Goal: Information Seeking & Learning: Learn about a topic

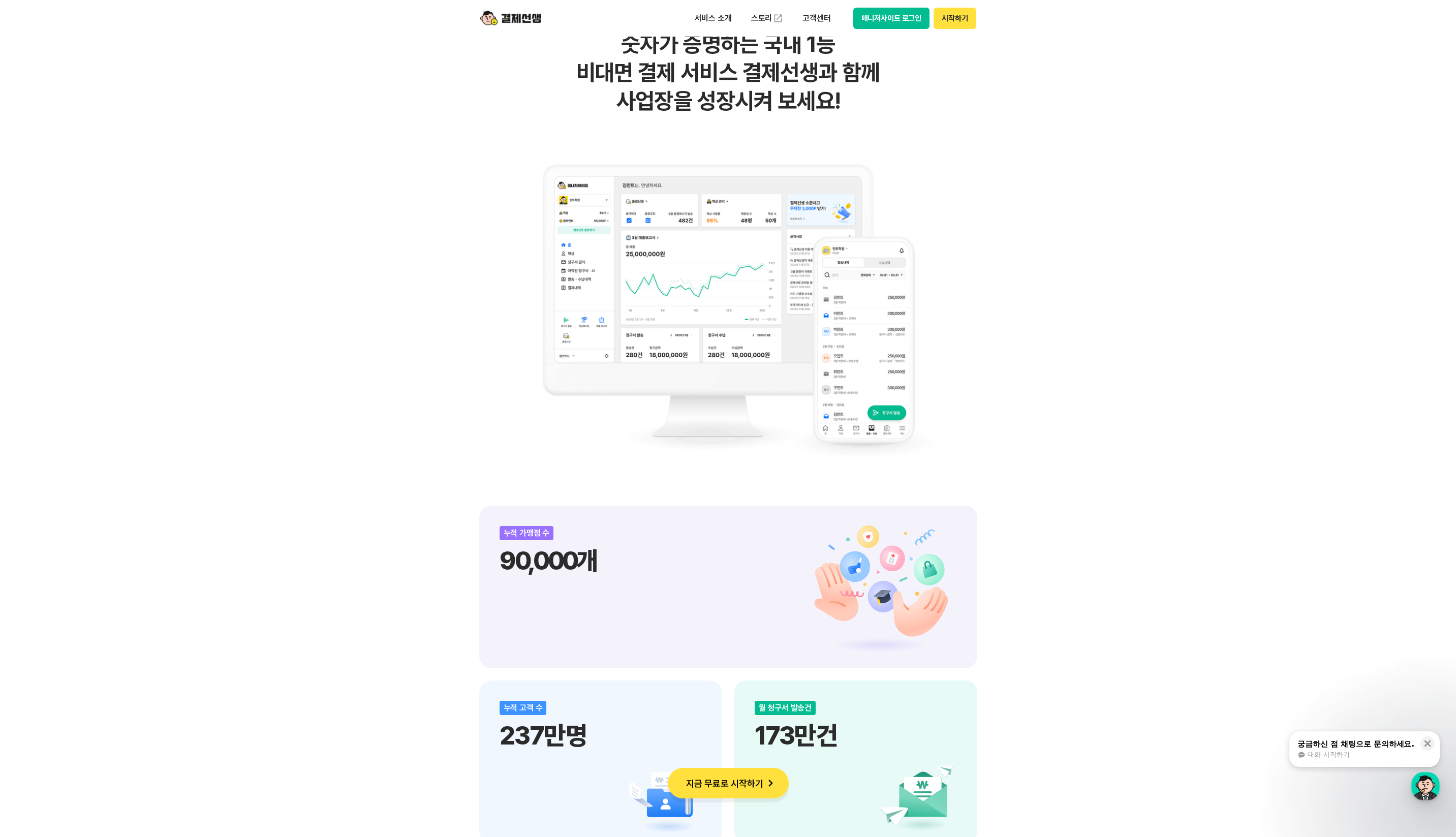
scroll to position [355, 0]
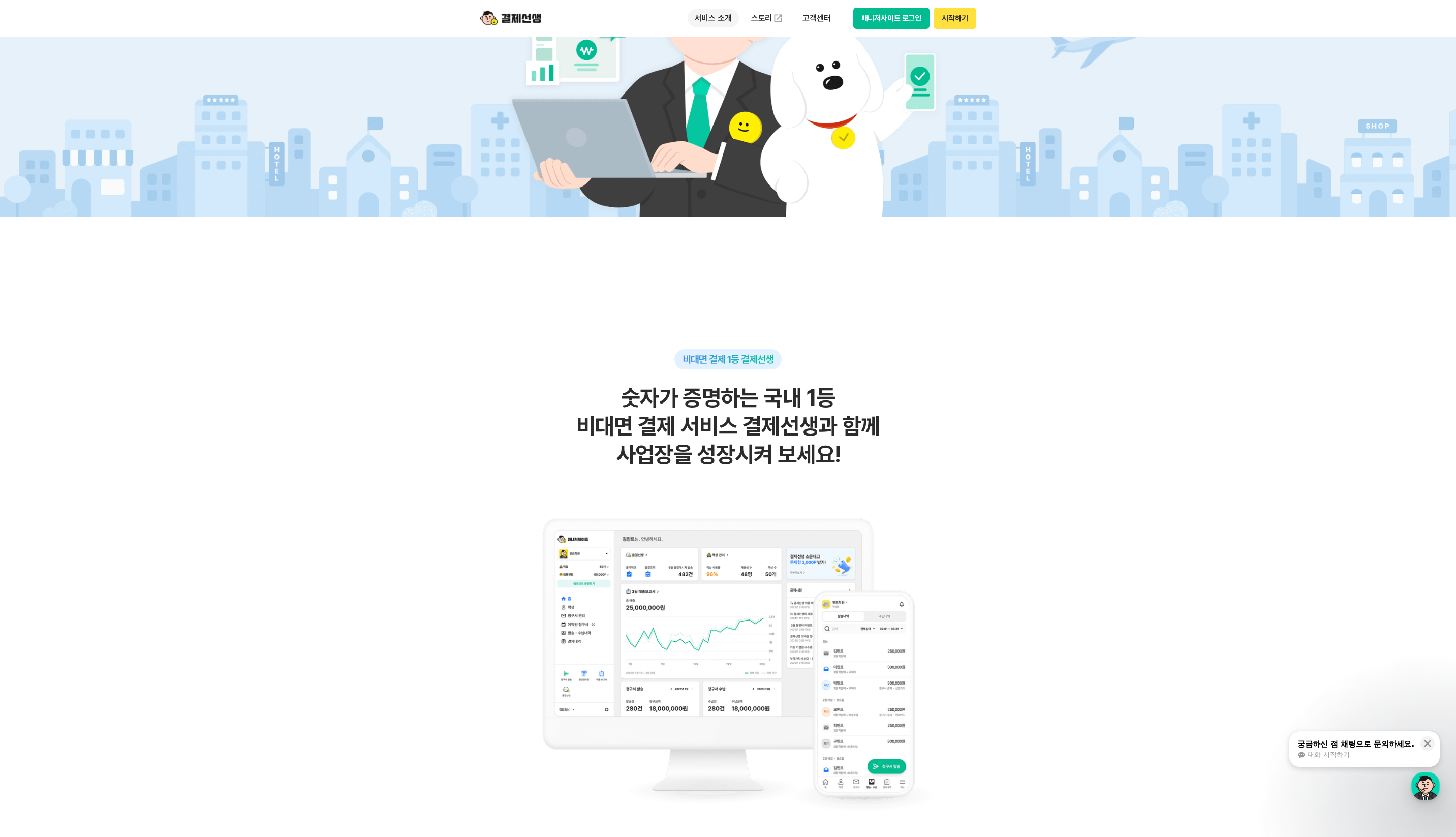
click at [716, 20] on p "서비스 소개" at bounding box center [713, 18] width 51 height 18
click at [740, 77] on link "결제하기" at bounding box center [730, 80] width 85 height 20
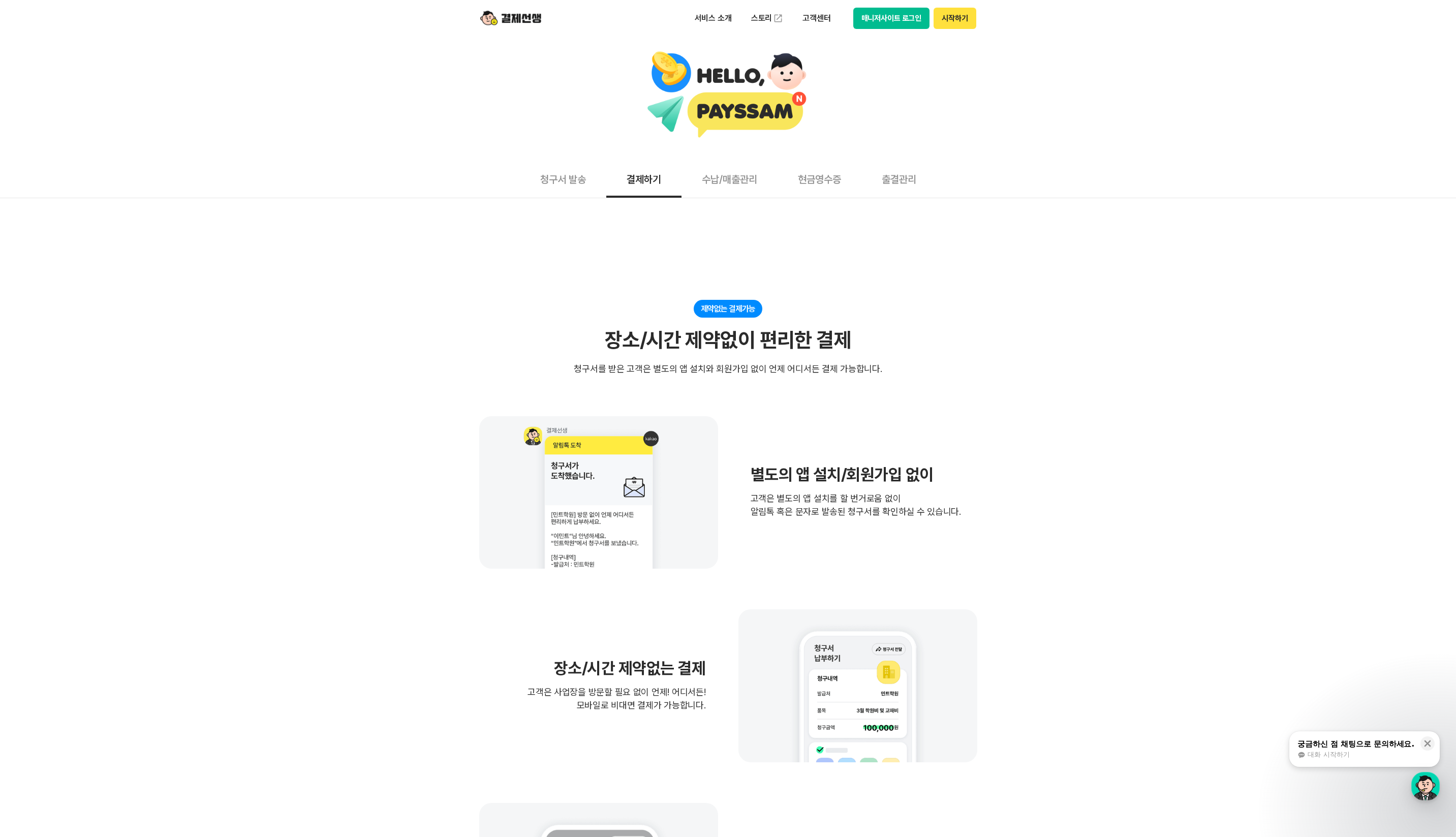
click at [585, 187] on button "청구서 발송" at bounding box center [563, 179] width 86 height 38
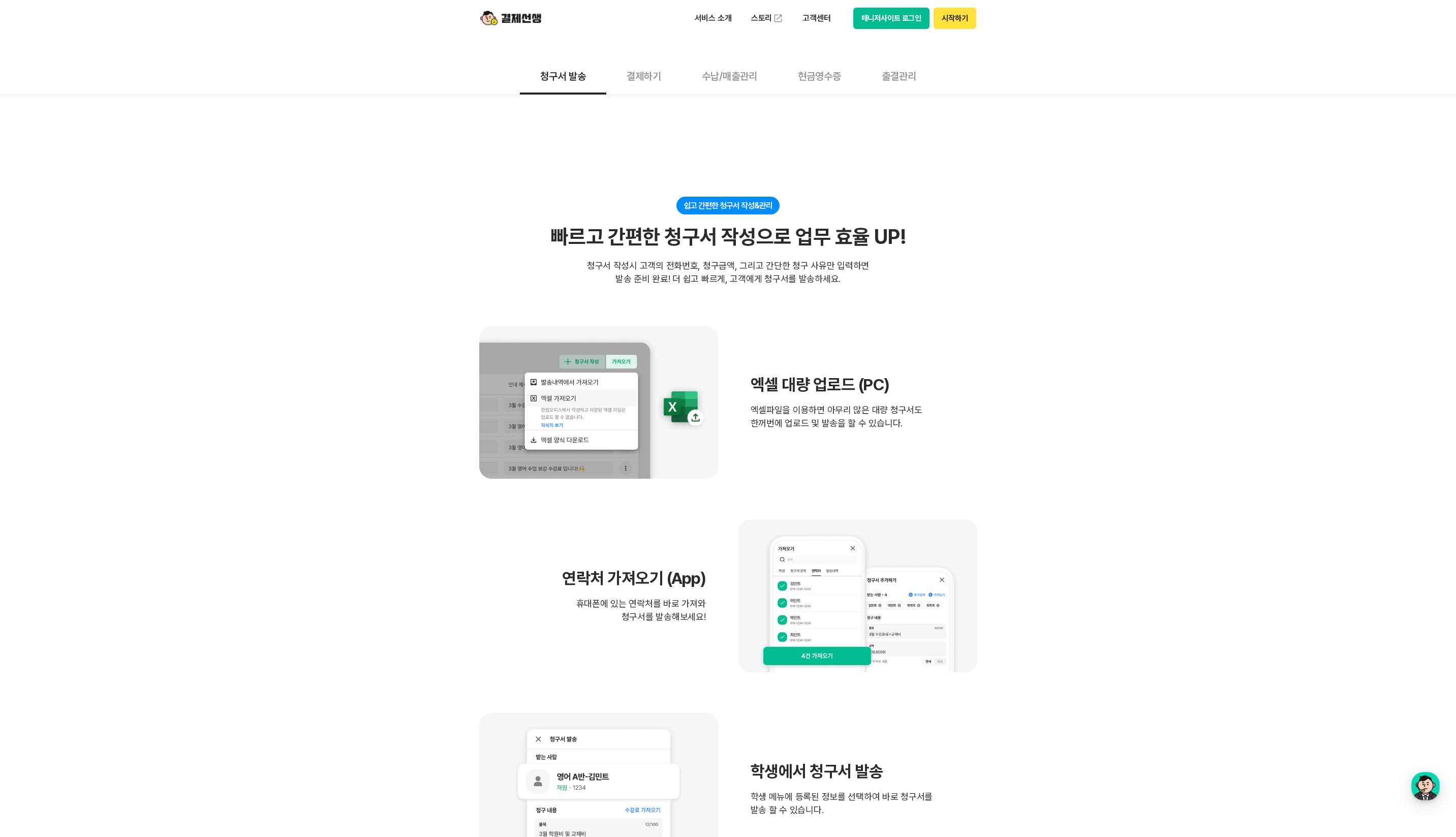
scroll to position [153, 0]
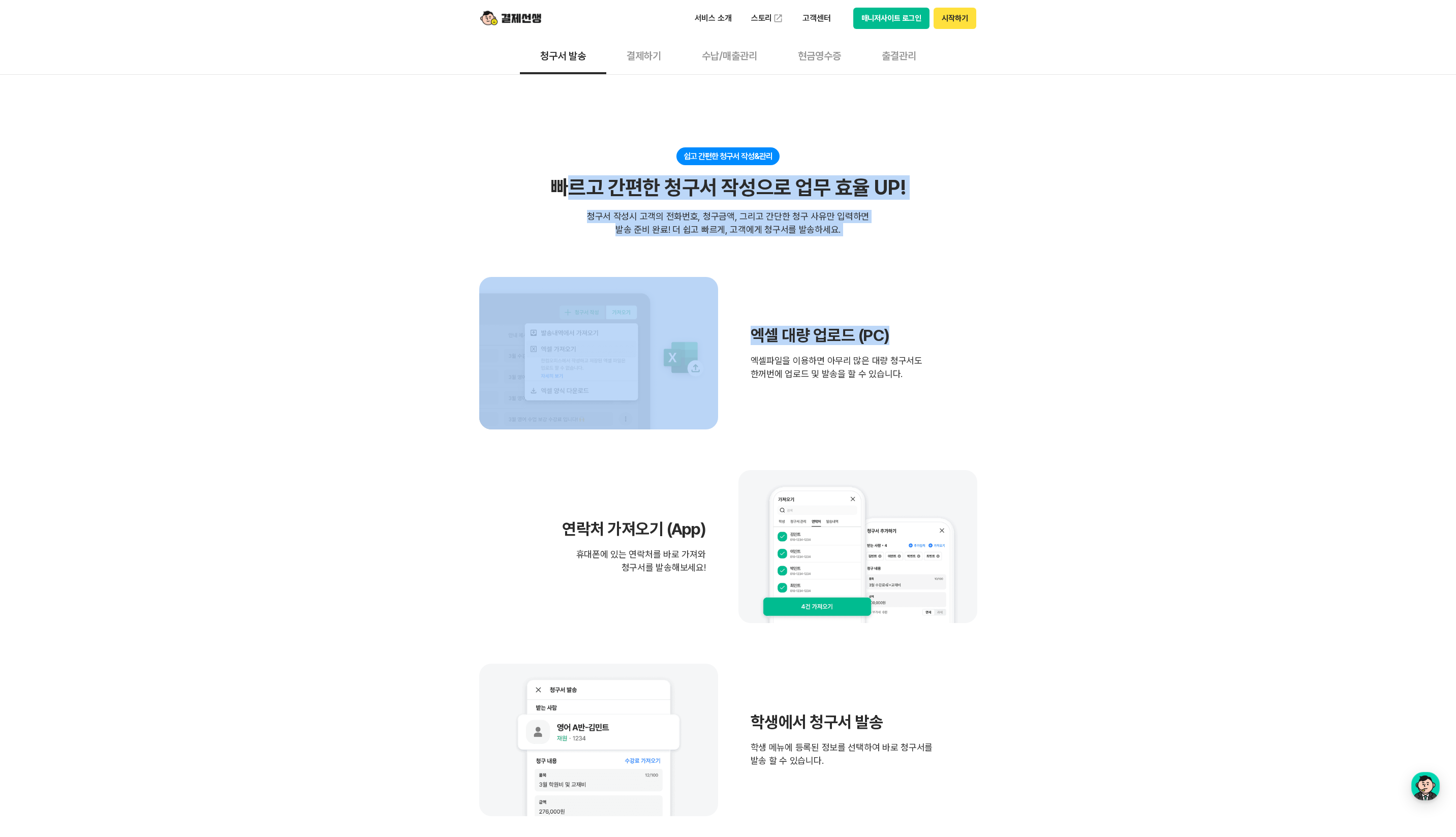
drag, startPoint x: 570, startPoint y: 155, endPoint x: 944, endPoint y: 321, distance: 409.2
click at [942, 320] on section "쉽고 간편한 청구서 작성&관리 빠르고 간편한 청구서 작성으로 업무 효율 UP! 빠르고 간편한 청구서 작성으로 업무 효율 UP! 청구서 작성시 …" at bounding box center [728, 482] width 498 height 669
click at [944, 321] on div "엑셀 대량 업로드 (PC) 엑셀파일을 이용하면 아무리 많은 대량 청구서도 한꺼번에 업로드 및 발송을 할 수 있습니다." at bounding box center [728, 353] width 498 height 153
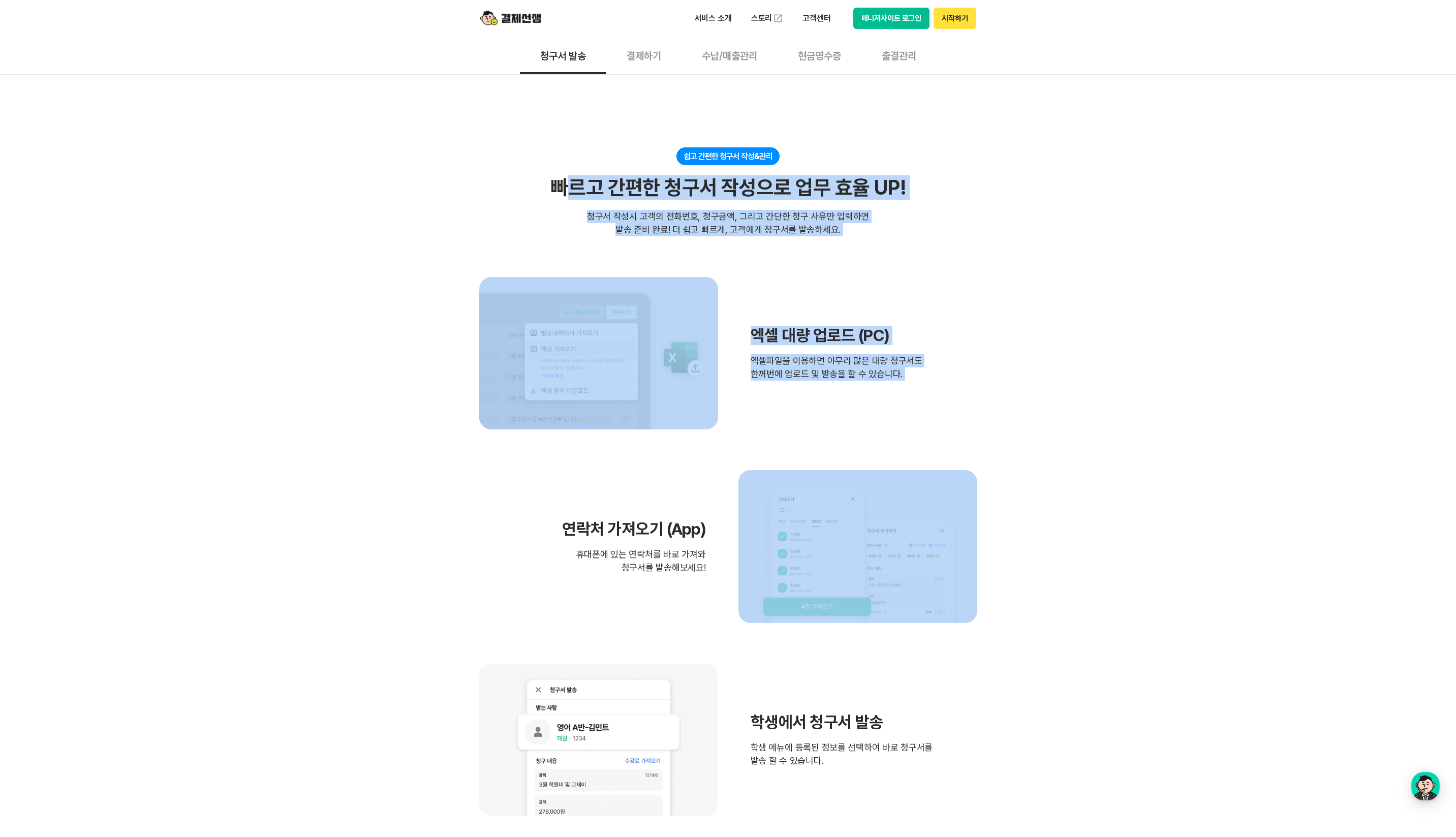
drag, startPoint x: 1132, startPoint y: 439, endPoint x: 558, endPoint y: 149, distance: 643.1
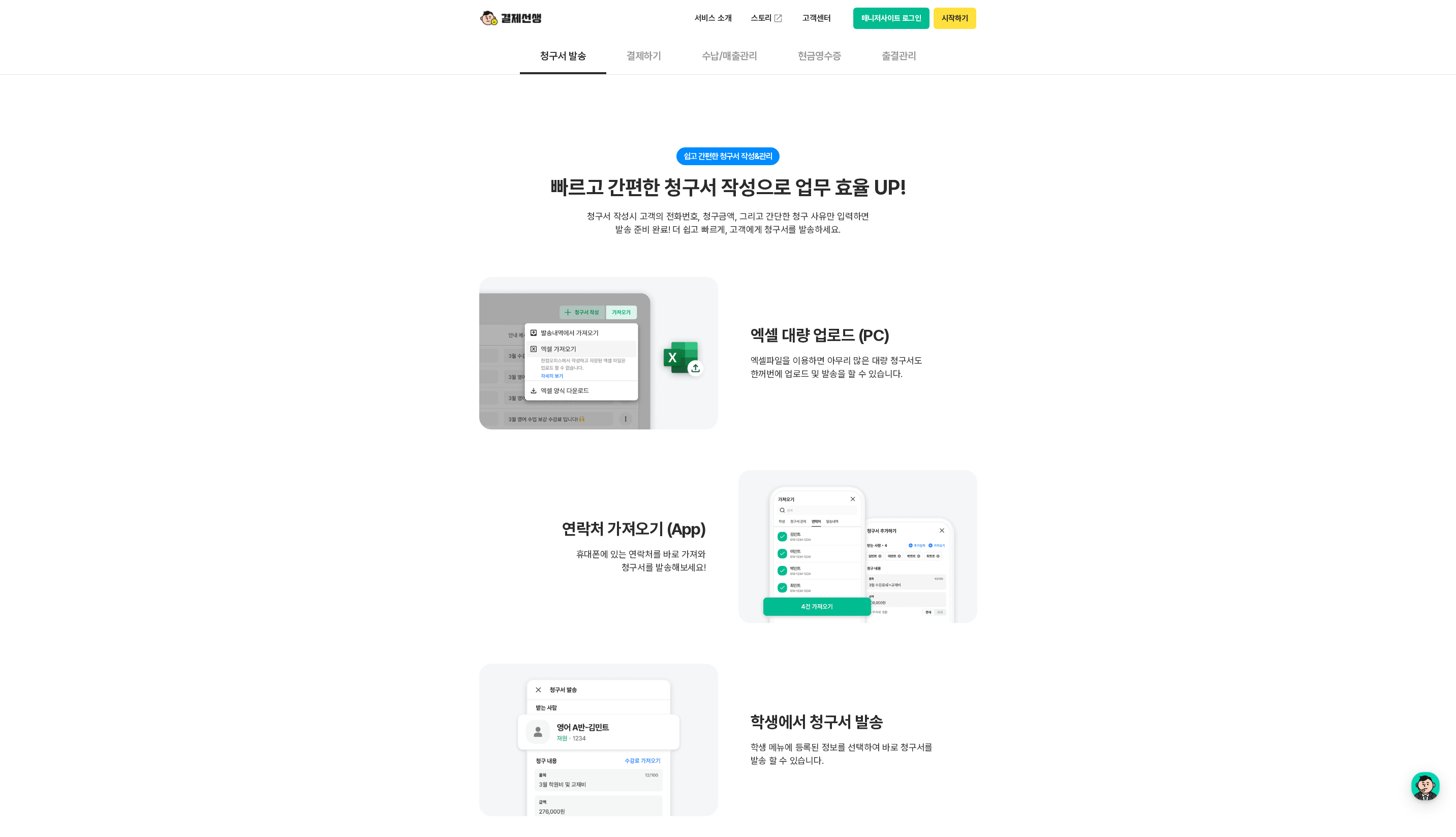
click at [558, 149] on div "쉽고 간편한 청구서 작성&관리 빠르고 간편한 청구서 작성으로 업무 효율 UP! 빠르고 간편한 청구서 작성으로 업무 효율 UP! 청구서 작성시 …" at bounding box center [728, 192] width 498 height 89
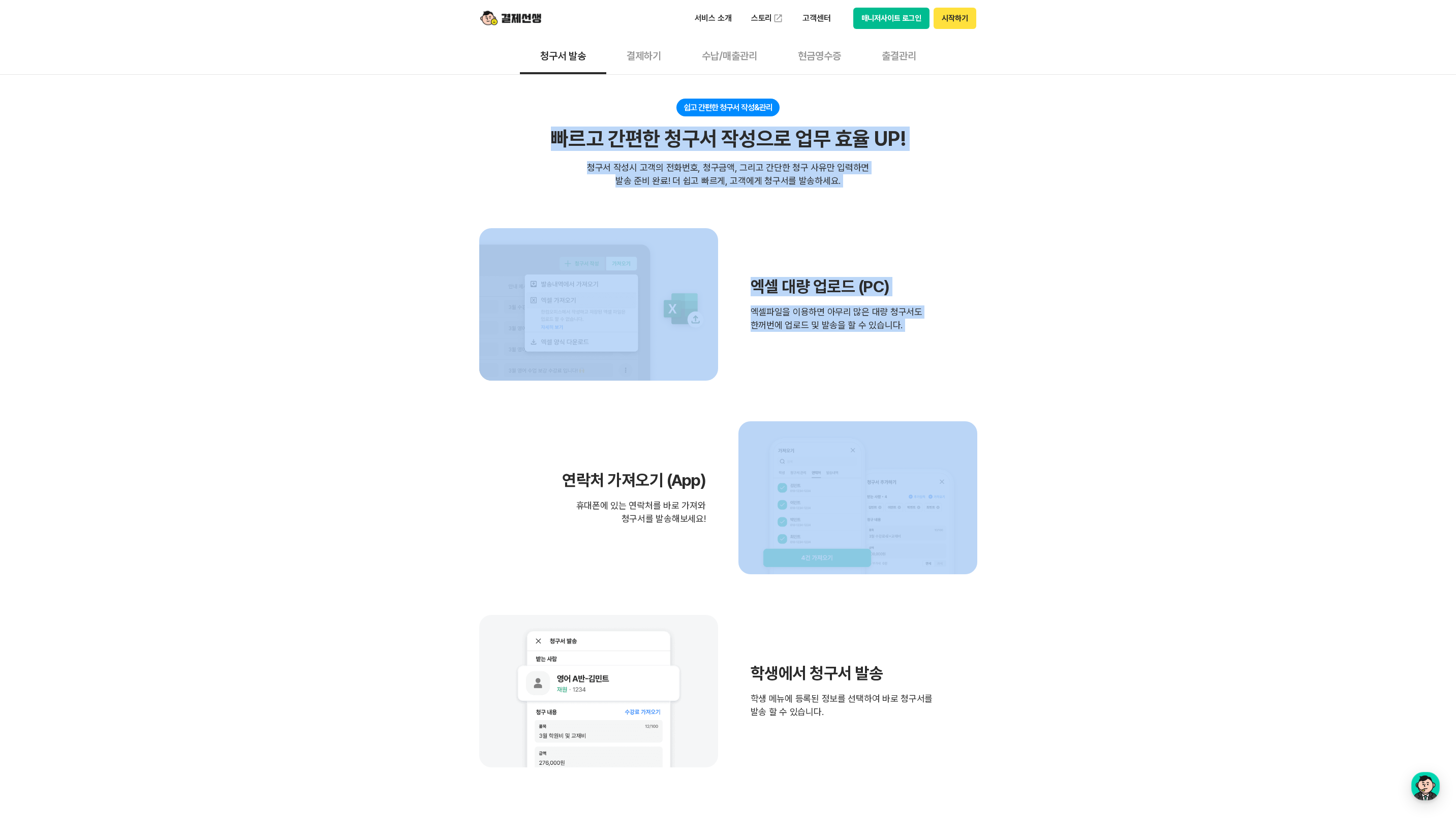
scroll to position [406, 0]
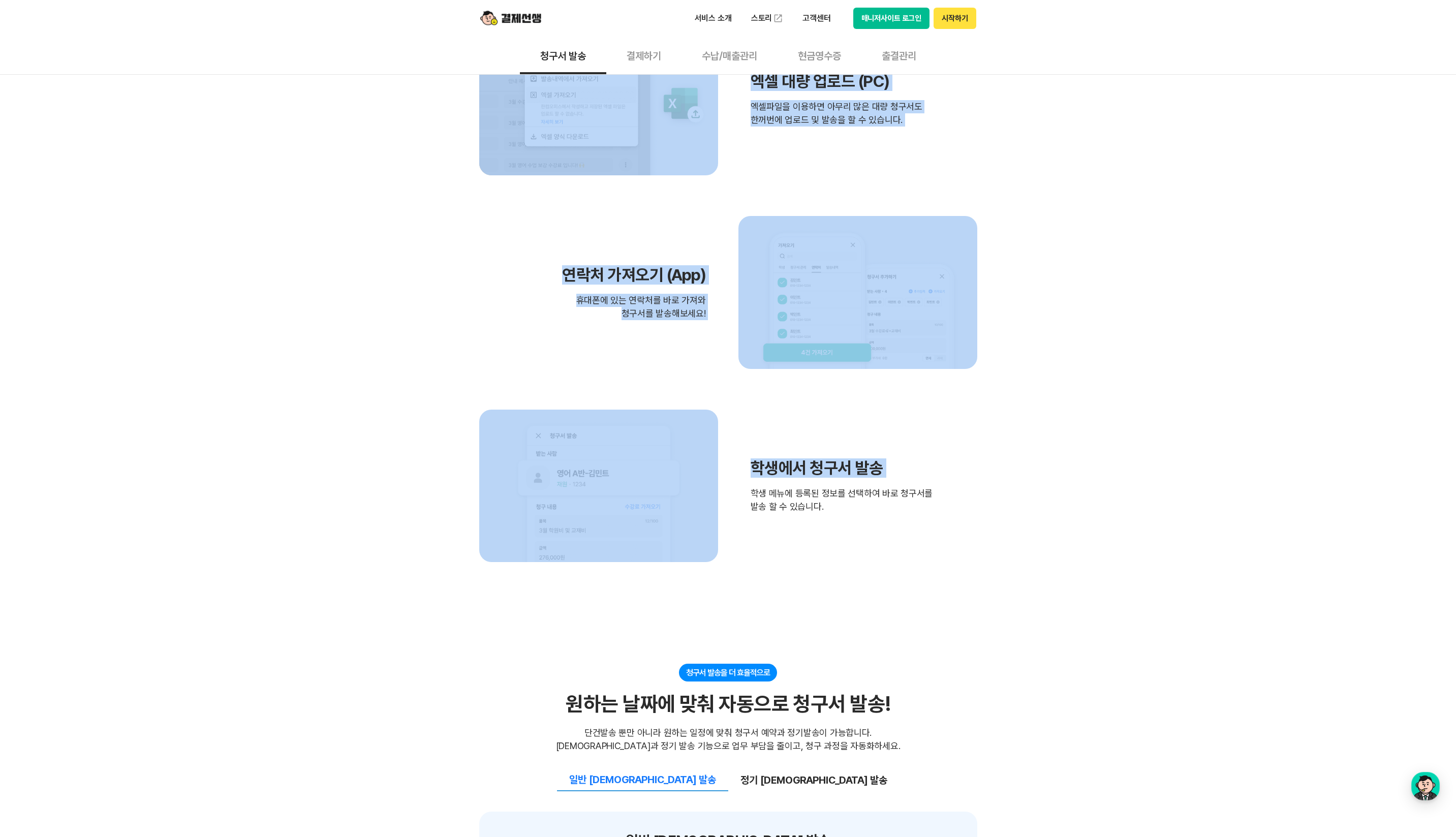
drag, startPoint x: 558, startPoint y: 149, endPoint x: 1021, endPoint y: 473, distance: 565.1
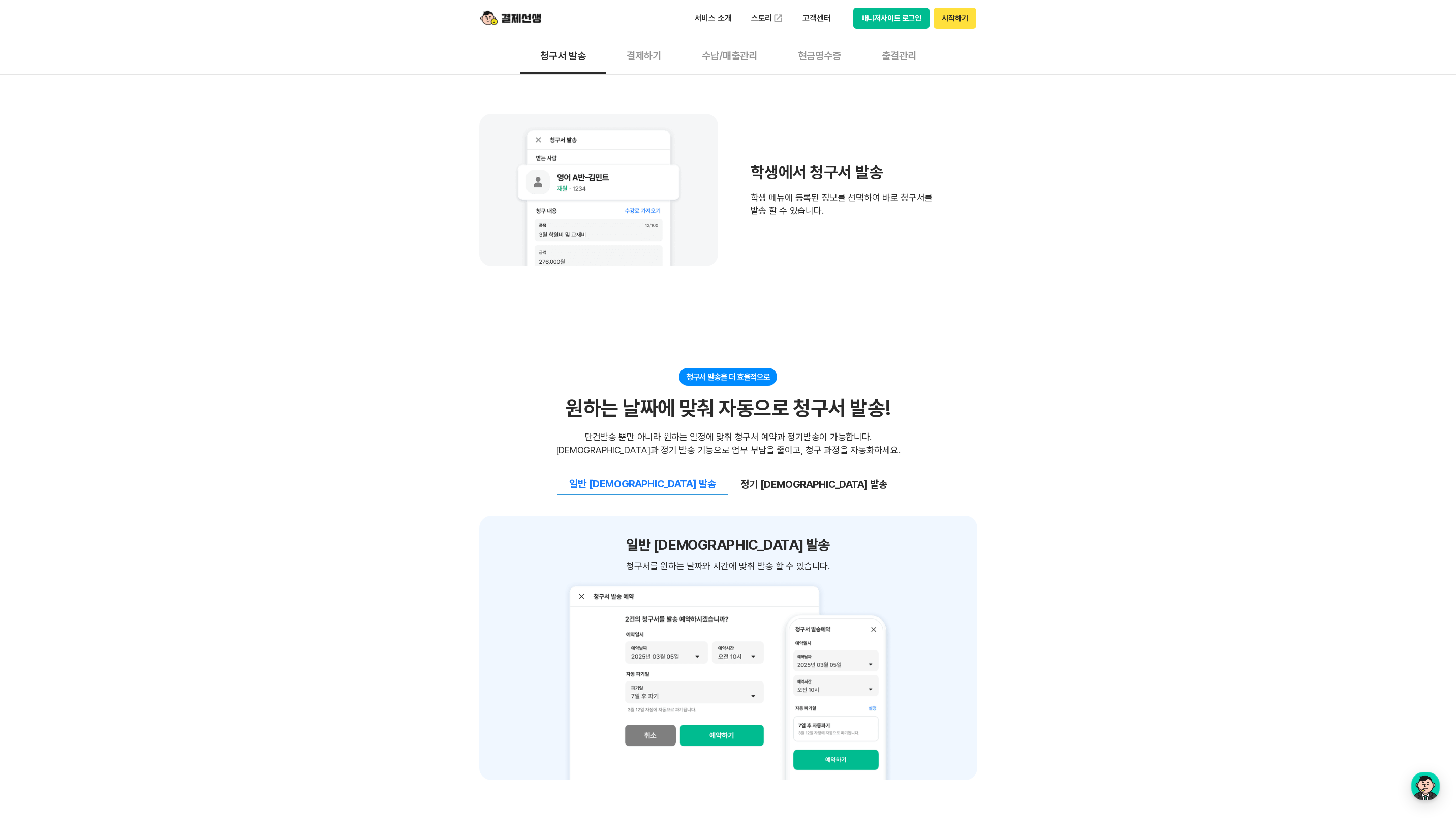
scroll to position [712, 0]
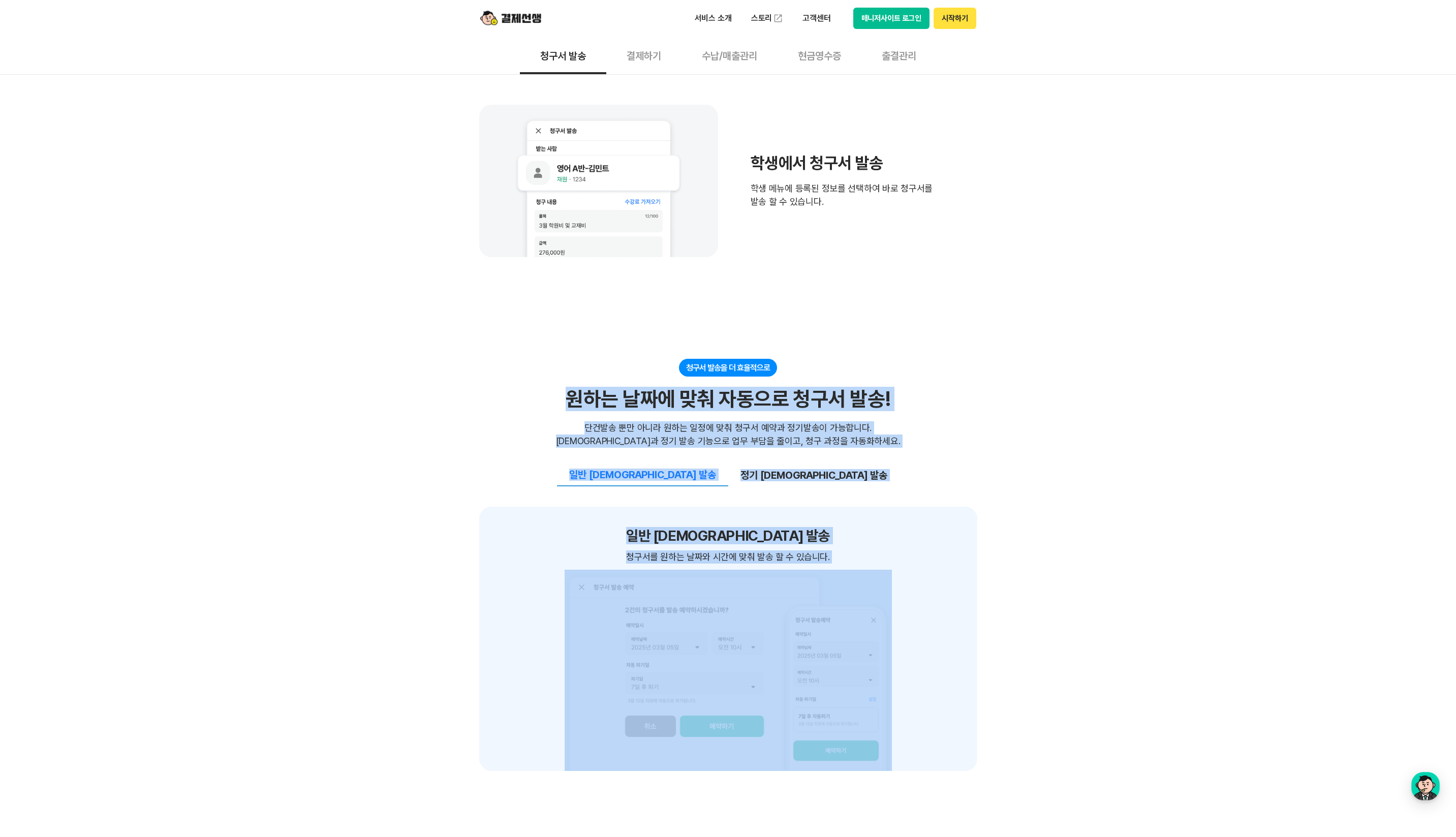
drag, startPoint x: 496, startPoint y: 383, endPoint x: 1123, endPoint y: 498, distance: 637.5
click at [1111, 496] on div "쉽고 간편한 청구서 작성&관리 빠르고 간편한 청구서 작성으로 업무 효율 UP! 빠르고 간편한 청구서 작성으로 업무 효율 UP! 청구서 작성시 …" at bounding box center [728, 562] width 1456 height 1946
click at [1126, 499] on div "쉽고 간편한 청구서 작성&관리 빠르고 간편한 청구서 작성으로 업무 효율 UP! 빠르고 간편한 청구서 작성으로 업무 효율 UP! 청구서 작성시 …" at bounding box center [728, 562] width 1456 height 1946
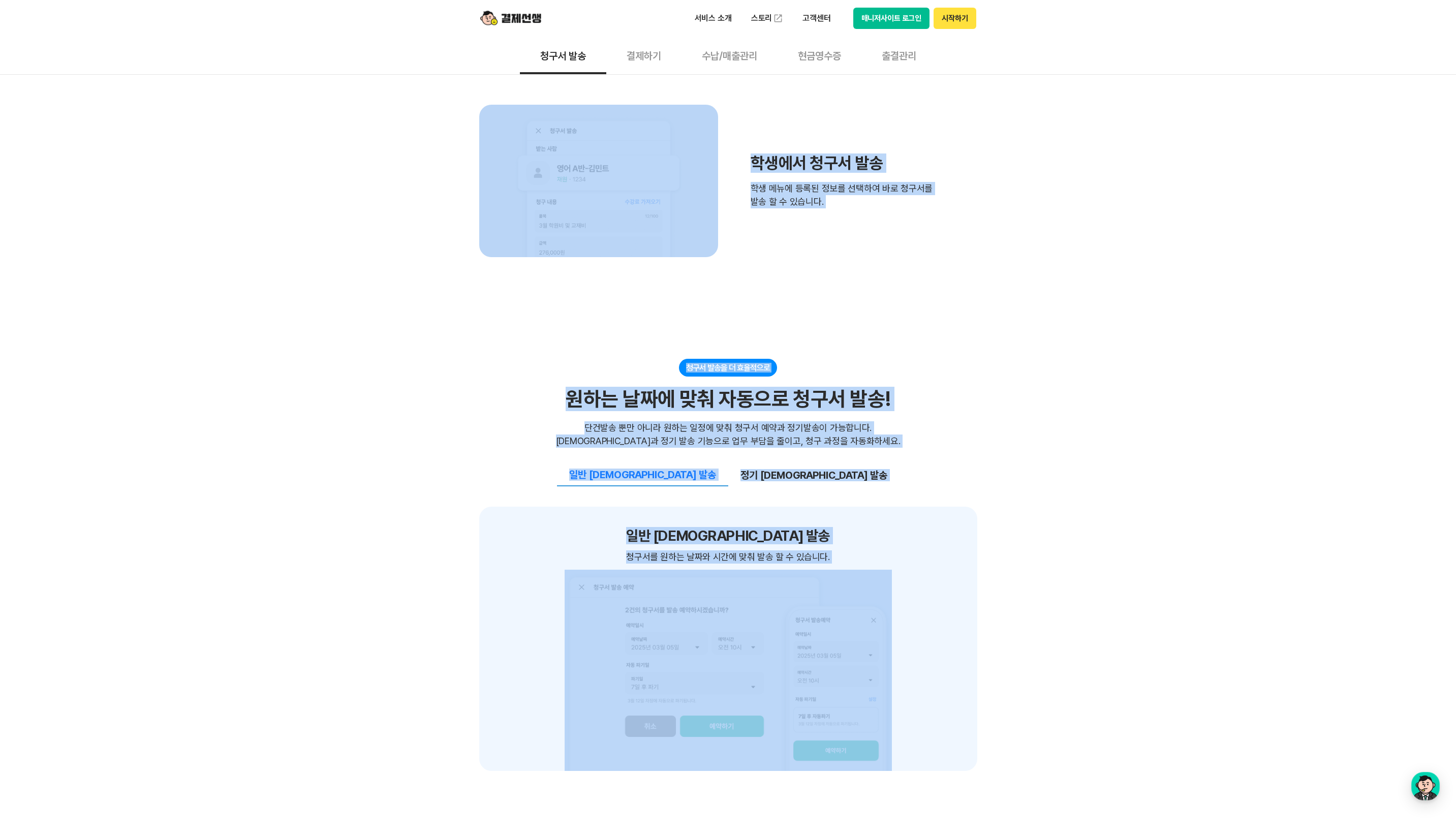
drag, startPoint x: 1126, startPoint y: 499, endPoint x: 354, endPoint y: 142, distance: 850.5
click at [354, 142] on div "쉽고 간편한 청구서 작성&관리 빠르고 간편한 청구서 작성으로 업무 효율 UP! 빠르고 간편한 청구서 작성으로 업무 효율 UP! 청구서 작성시 …" at bounding box center [728, 562] width 1456 height 1946
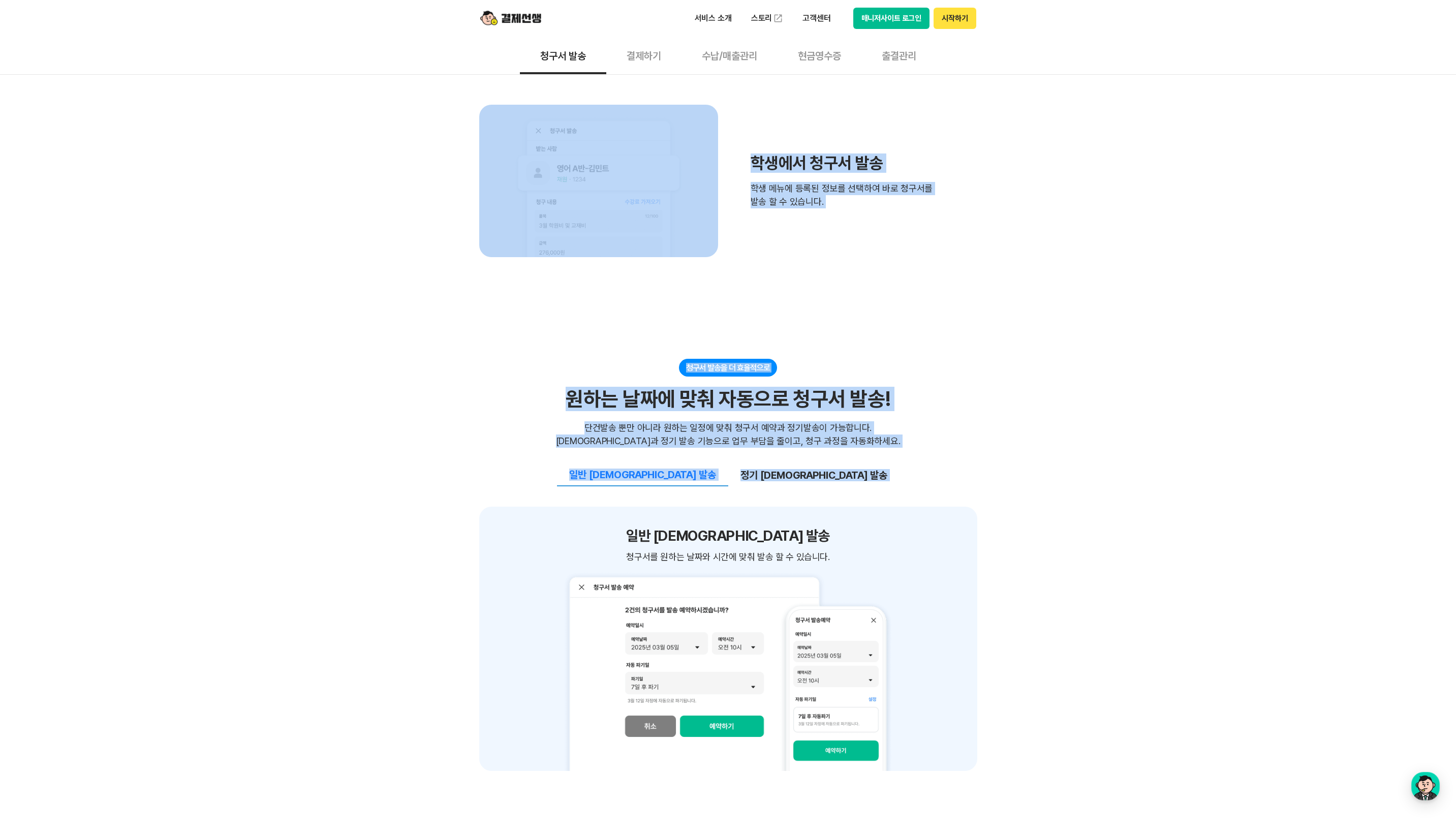
drag, startPoint x: 354, startPoint y: 142, endPoint x: 1063, endPoint y: 477, distance: 784.2
click at [1063, 477] on div "쉽고 간편한 청구서 작성&관리 빠르고 간편한 청구서 작성으로 업무 효율 UP! 빠르고 간편한 청구서 작성으로 업무 효율 UP! 청구서 작성시 …" at bounding box center [728, 562] width 1456 height 1946
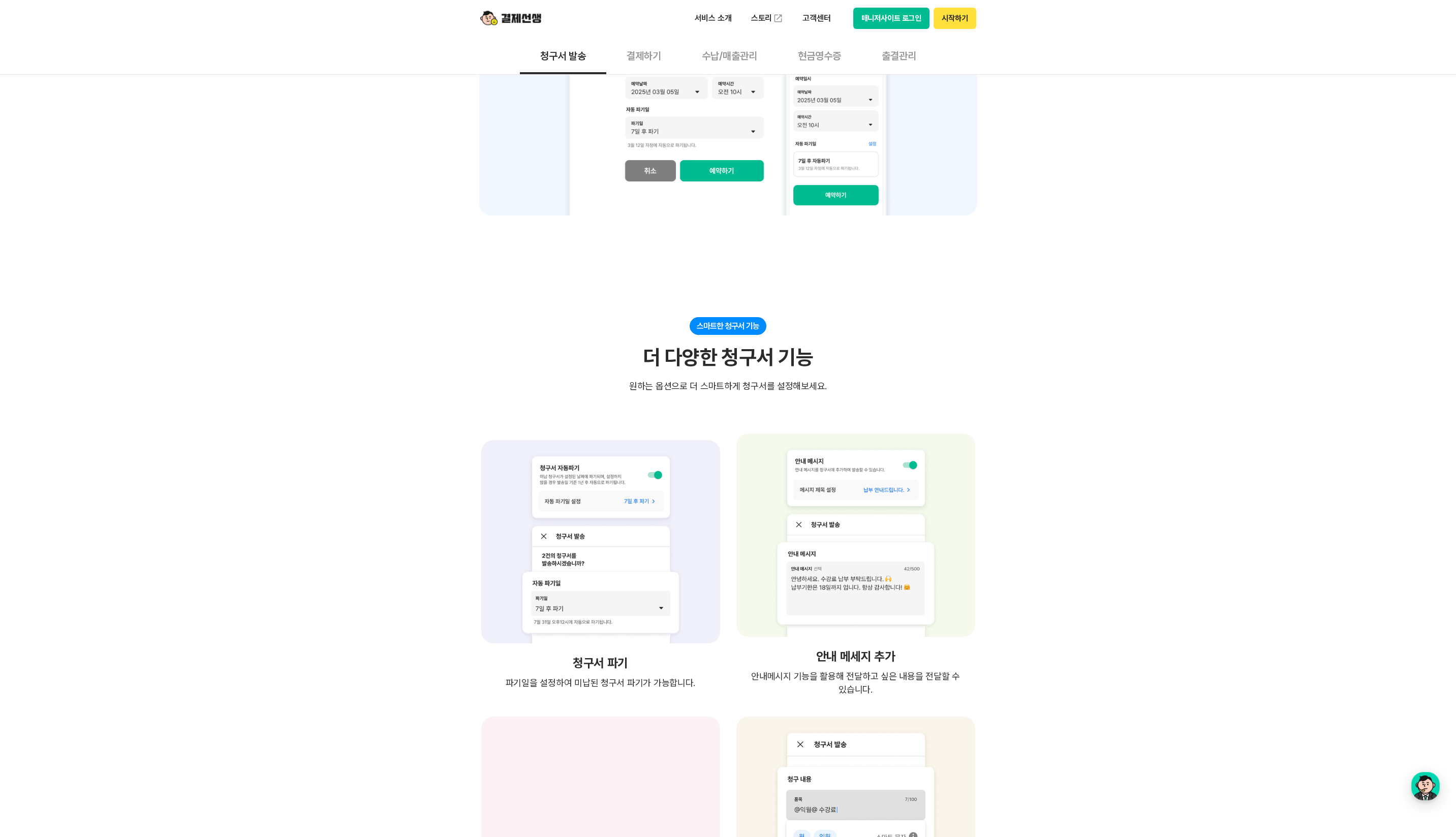
scroll to position [1270, 0]
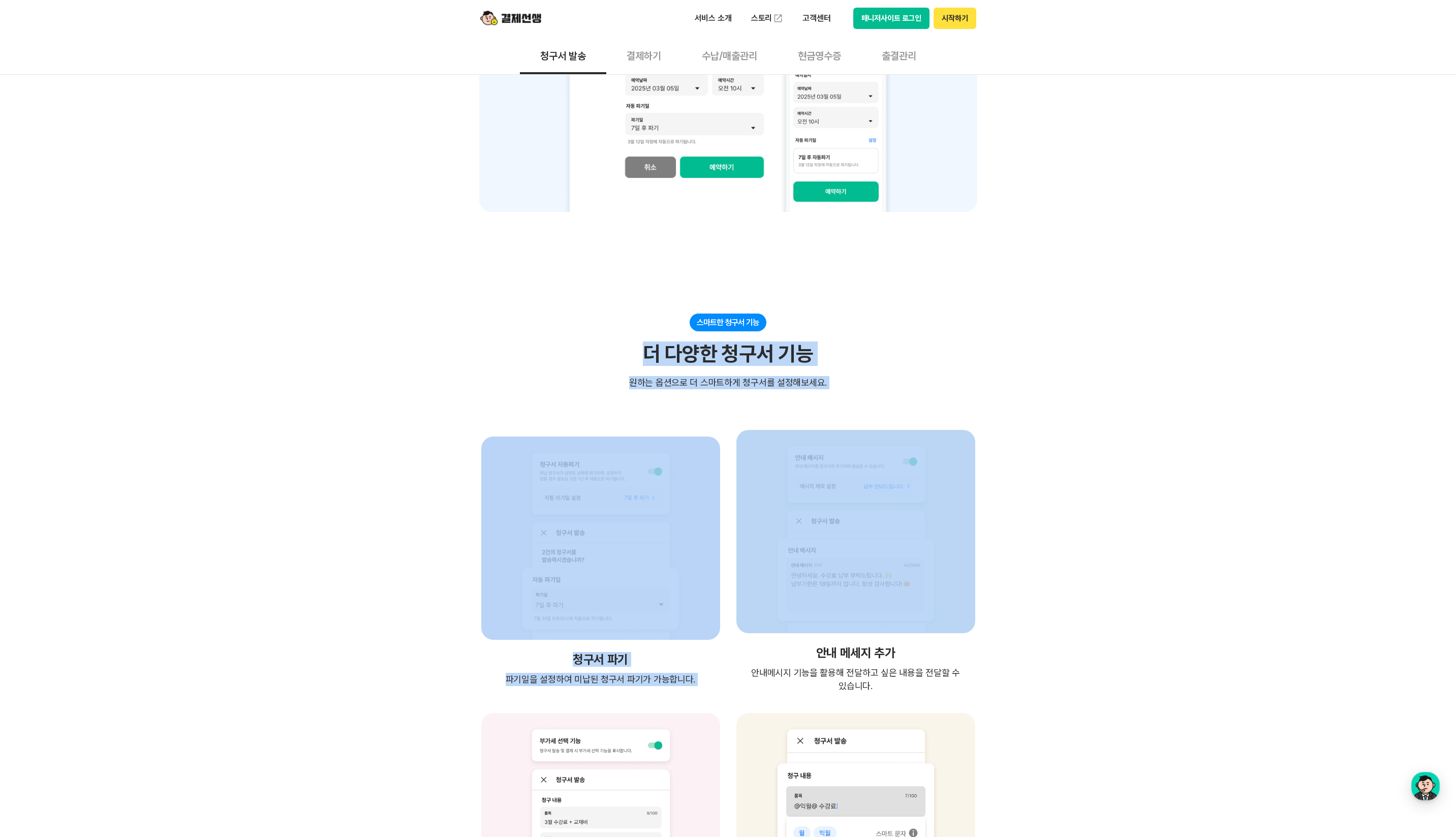
drag, startPoint x: 746, startPoint y: 360, endPoint x: 1089, endPoint y: 439, distance: 352.0
click at [1080, 438] on div "쉽고 간편한 청구서 작성&관리 빠르고 간편한 청구서 작성으로 업무 효율 UP! 빠르고 간편한 청구서 작성으로 업무 효율 UP! 청구서 작성시 …" at bounding box center [728, 3] width 1456 height 1946
click at [1089, 439] on div "쉽고 간편한 청구서 작성&관리 빠르고 간편한 청구서 작성으로 업무 효율 UP! 빠르고 간편한 청구서 작성으로 업무 효율 UP! 청구서 작성시 …" at bounding box center [728, 3] width 1456 height 1946
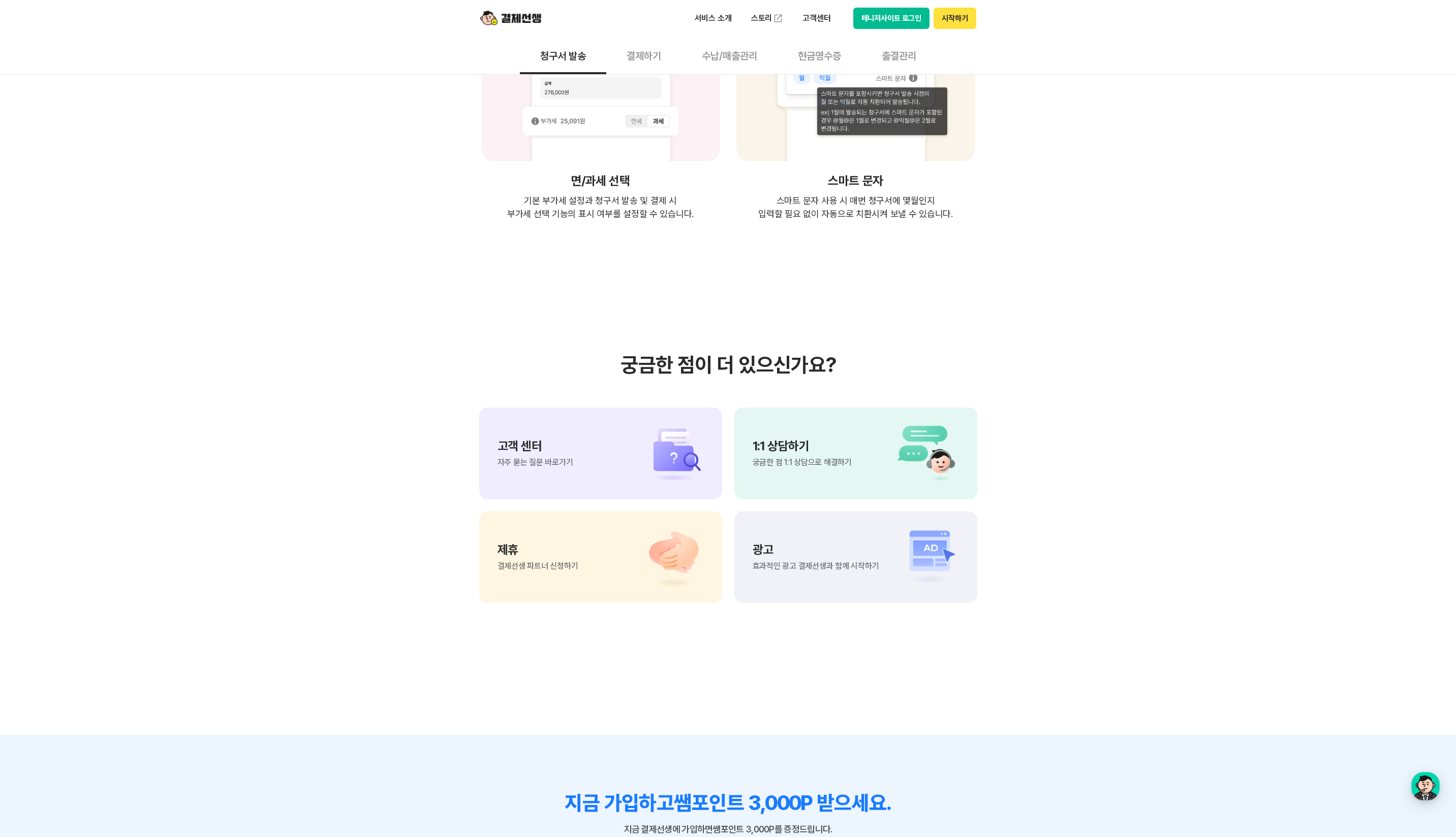
scroll to position [2083, 0]
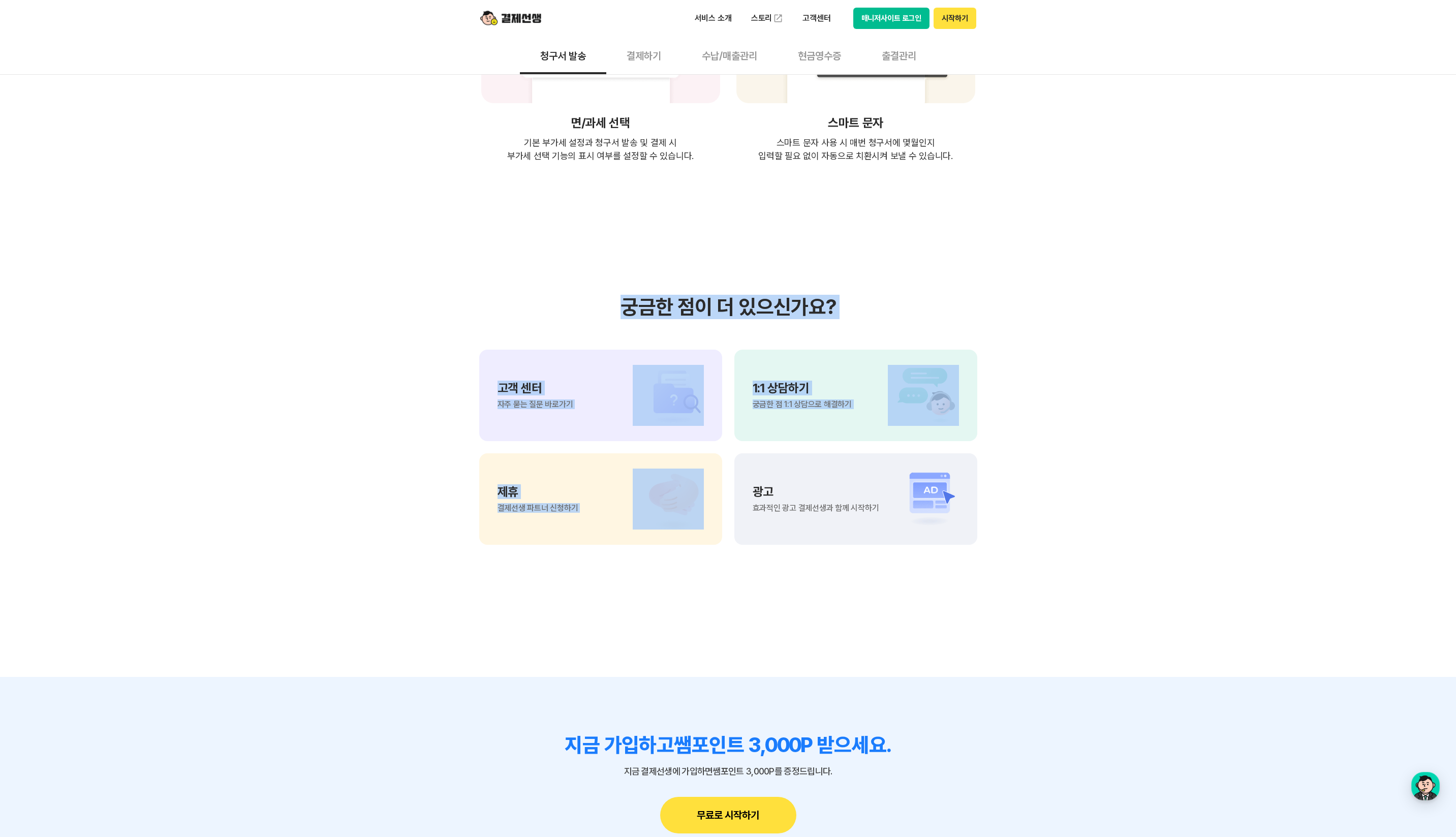
drag, startPoint x: 659, startPoint y: 288, endPoint x: 1100, endPoint y: 531, distance: 503.5
click at [1099, 531] on section "궁금한 점이 더 있으신가요? 고객 센터 자주 묻는 질문 바로가기 1:1 상담하기 궁금한 점 1:1 상담으로 해결하기 제휴 결제선생 파트너 신청…" at bounding box center [728, 420] width 1456 height 514
click at [1100, 531] on section "궁금한 점이 더 있으신가요? 고객 센터 자주 묻는 질문 바로가기 1:1 상담하기 궁금한 점 1:1 상담으로 해결하기 제휴 결제선생 파트너 신청…" at bounding box center [728, 420] width 1456 height 514
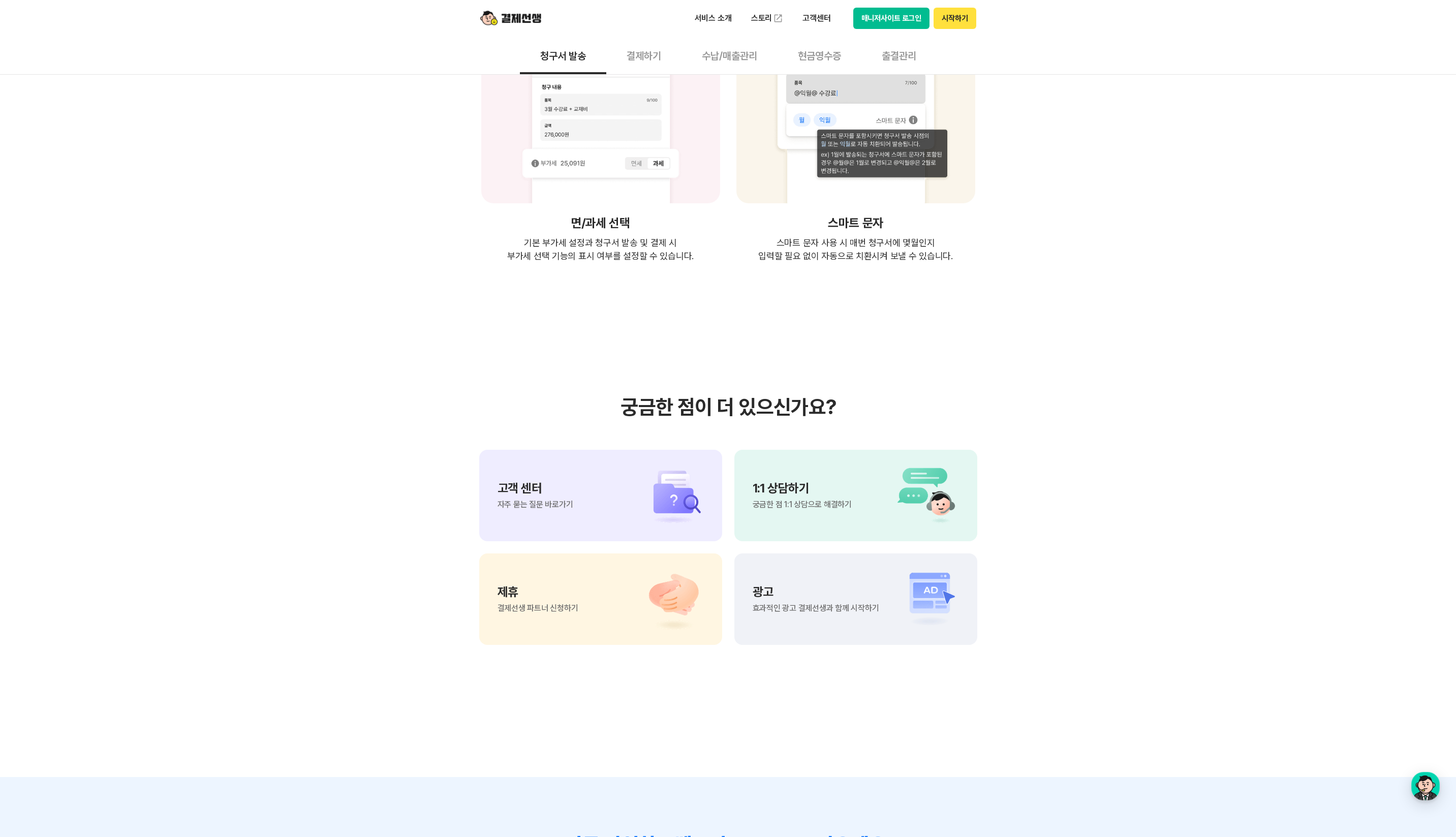
scroll to position [1982, 0]
click at [636, 63] on button "결제하기" at bounding box center [644, 55] width 75 height 38
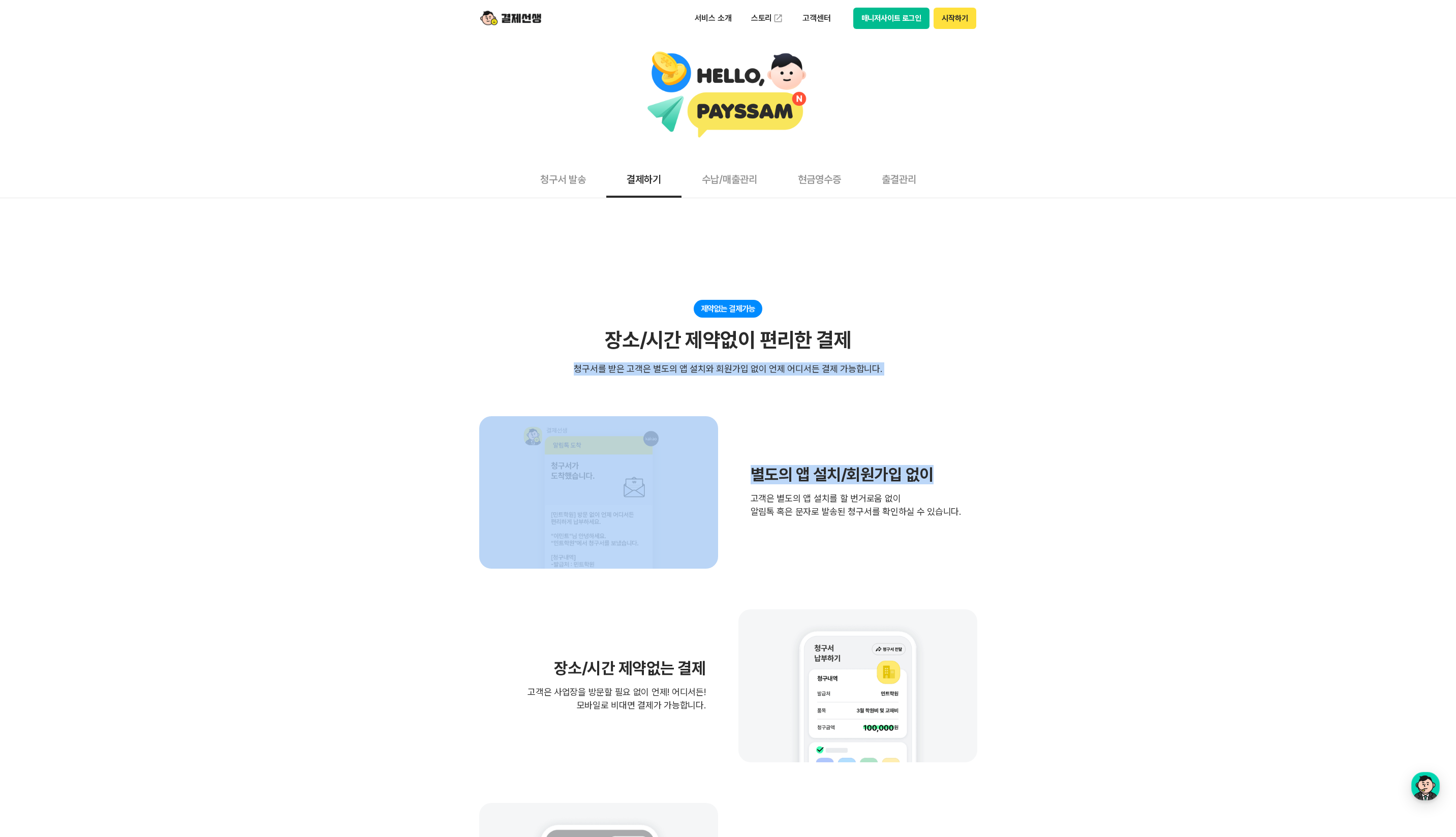
drag, startPoint x: 533, startPoint y: 305, endPoint x: 1101, endPoint y: 458, distance: 588.2
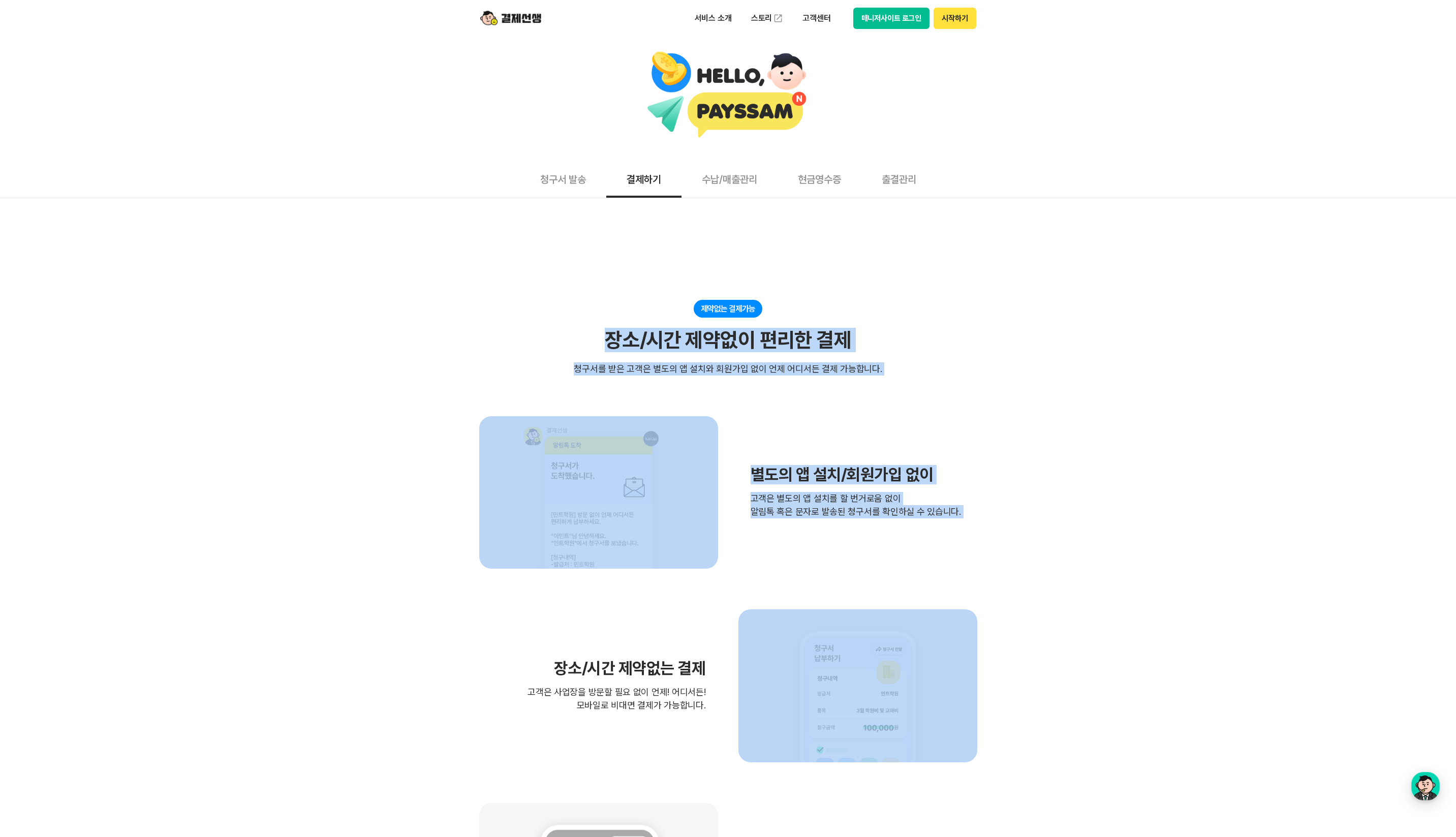
drag, startPoint x: 792, startPoint y: 266, endPoint x: 1057, endPoint y: 573, distance: 405.6
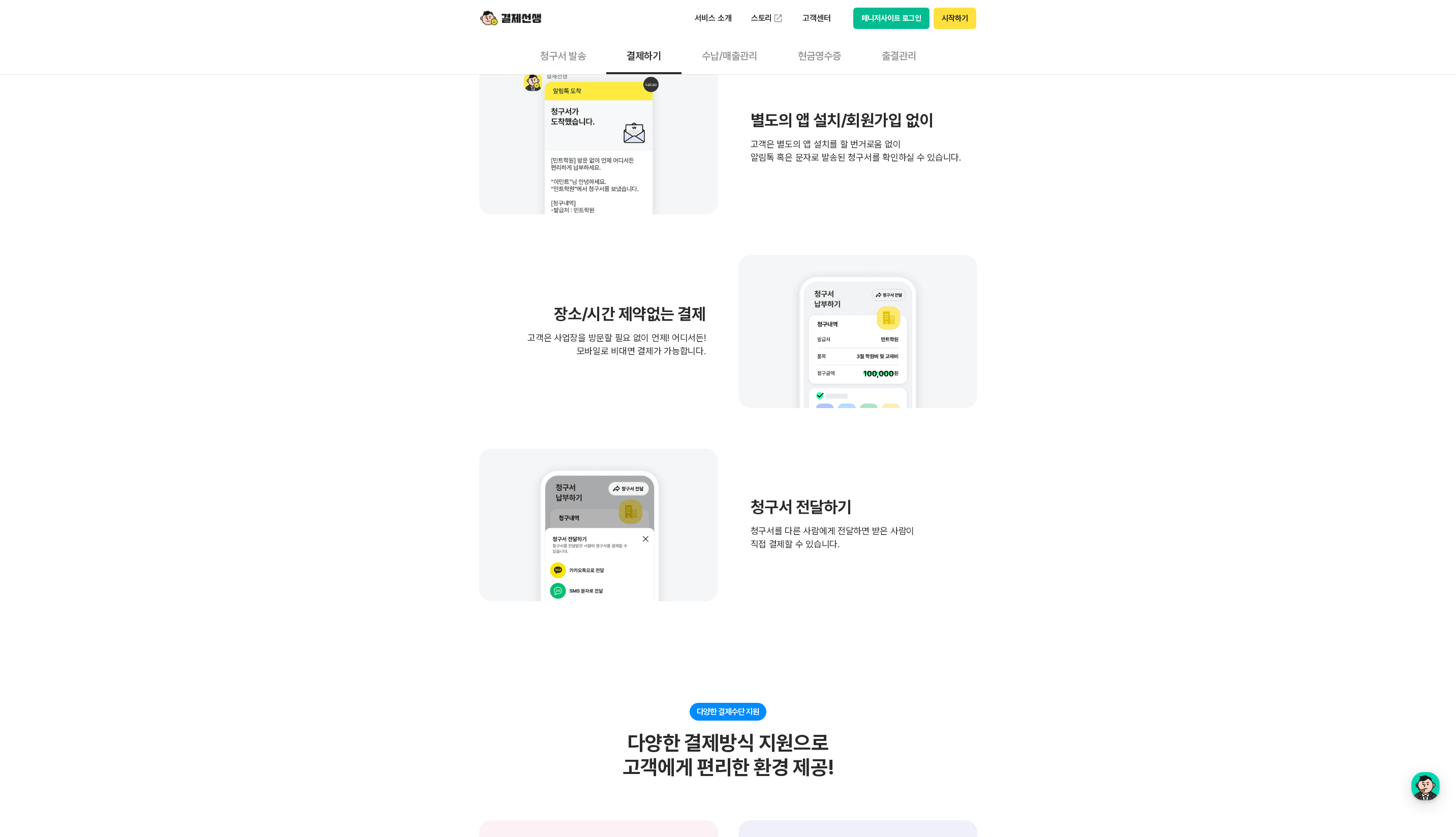
scroll to position [406, 0]
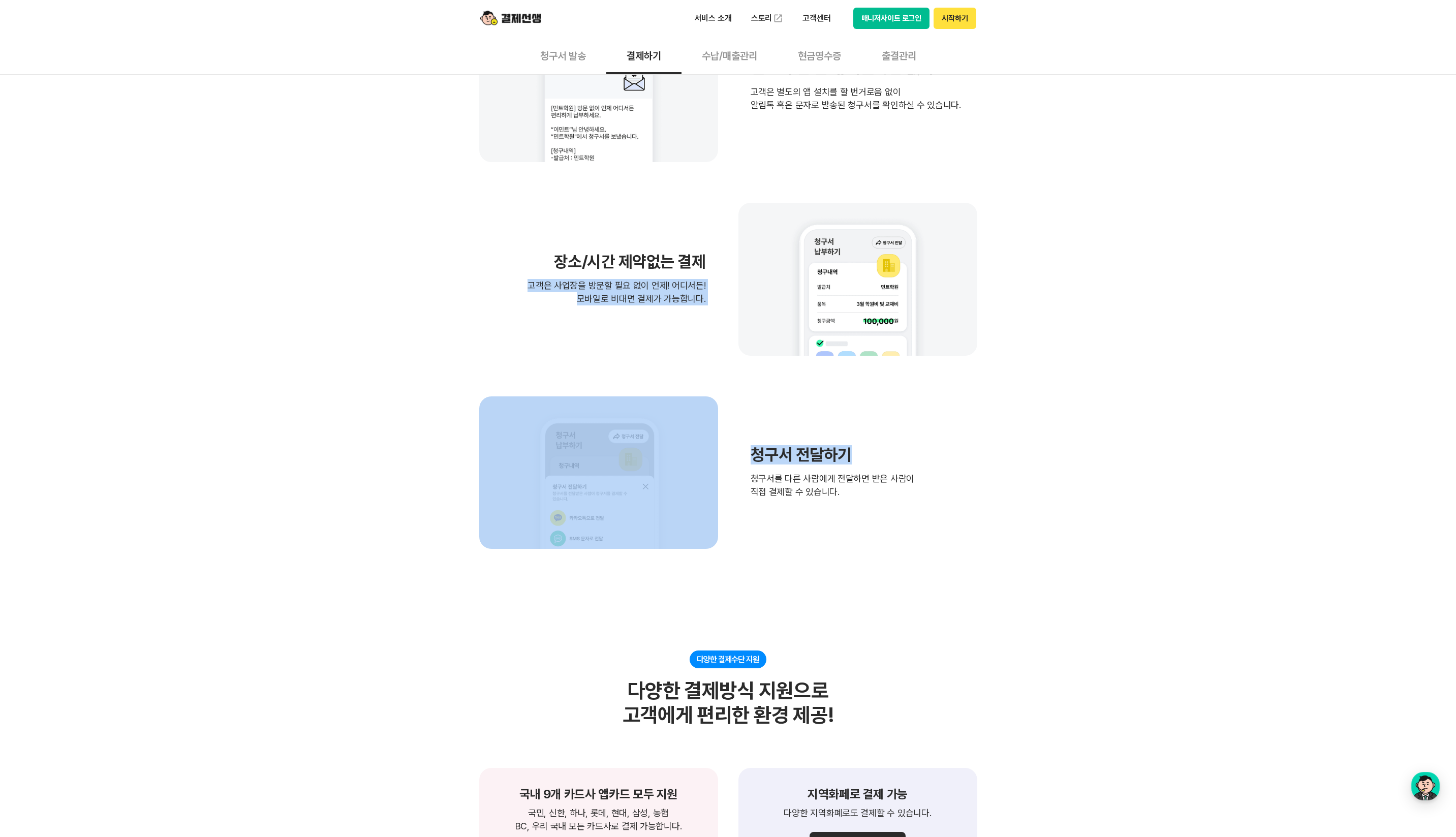
drag, startPoint x: 359, startPoint y: 271, endPoint x: 1065, endPoint y: 458, distance: 730.3
drag, startPoint x: 850, startPoint y: 521, endPoint x: 396, endPoint y: 241, distance: 533.4
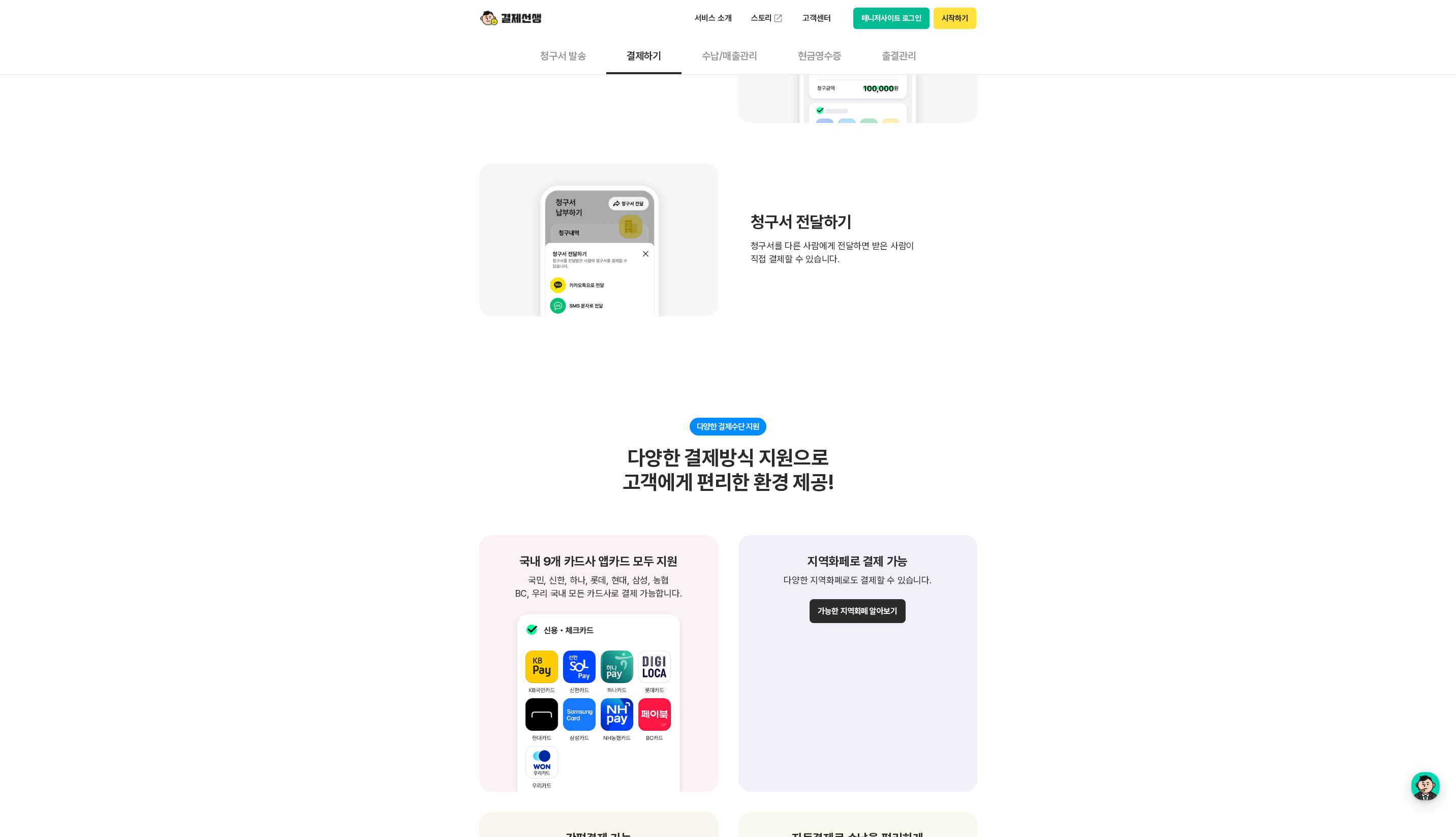
scroll to position [661, 0]
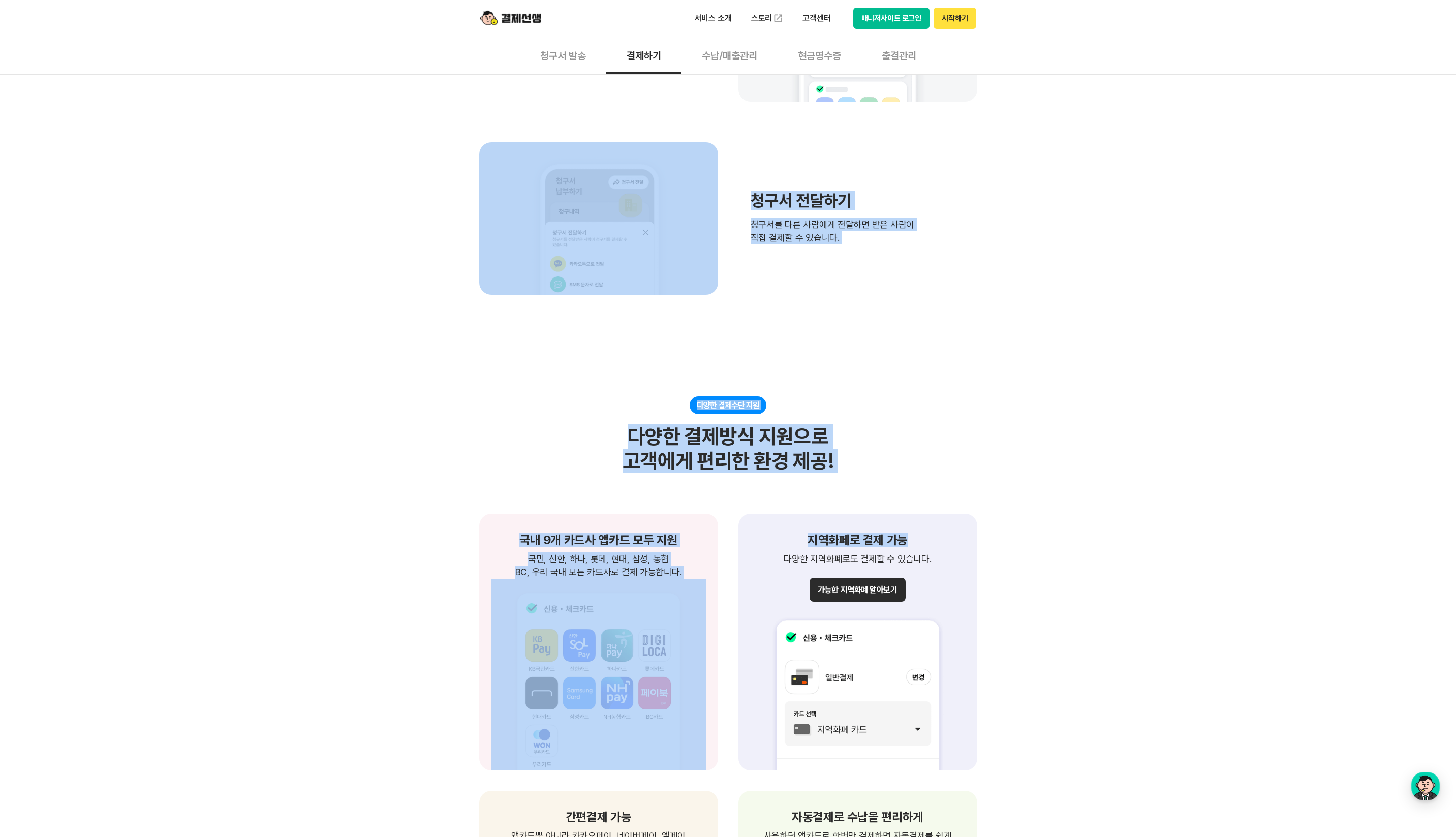
drag, startPoint x: 479, startPoint y: 290, endPoint x: 1119, endPoint y: 515, distance: 678.4
click at [1116, 515] on div "제약없는 결제가능 장소/시간 제약없이 편리한 결제 청구서를 받은 고객은 별도의 앱 설치와 회원가입 없이 언제 어디서든 결제 가능합니다. 별도의…" at bounding box center [728, 806] width 1456 height 2335
click at [1119, 515] on div "제약없는 결제가능 장소/시간 제약없이 편리한 결제 청구서를 받은 고객은 별도의 앱 설치와 회원가입 없이 언제 어디서든 결제 가능합니다. 별도의…" at bounding box center [728, 806] width 1456 height 2335
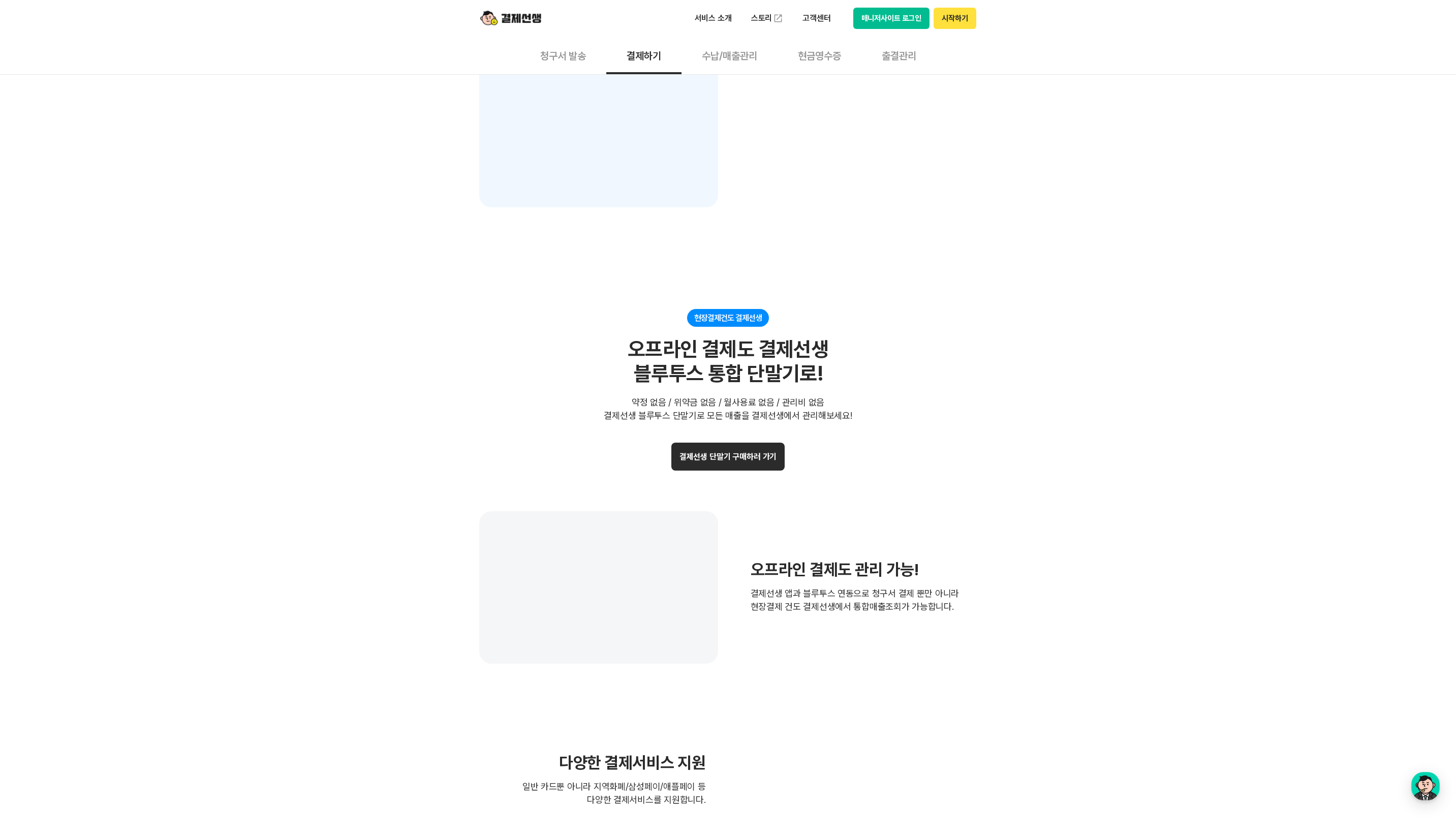
scroll to position [1880, 0]
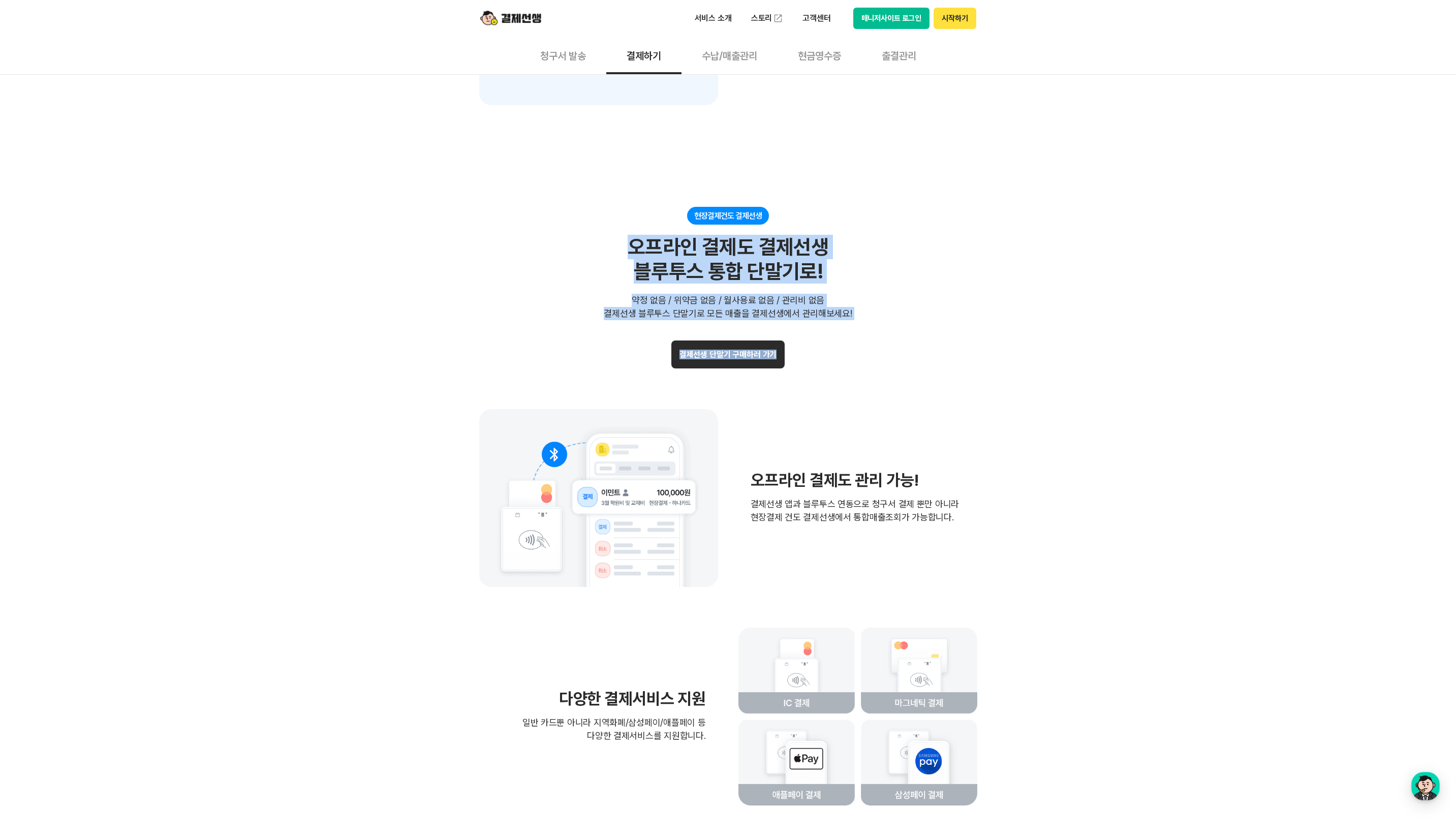
drag, startPoint x: 494, startPoint y: 215, endPoint x: 1090, endPoint y: 370, distance: 615.8
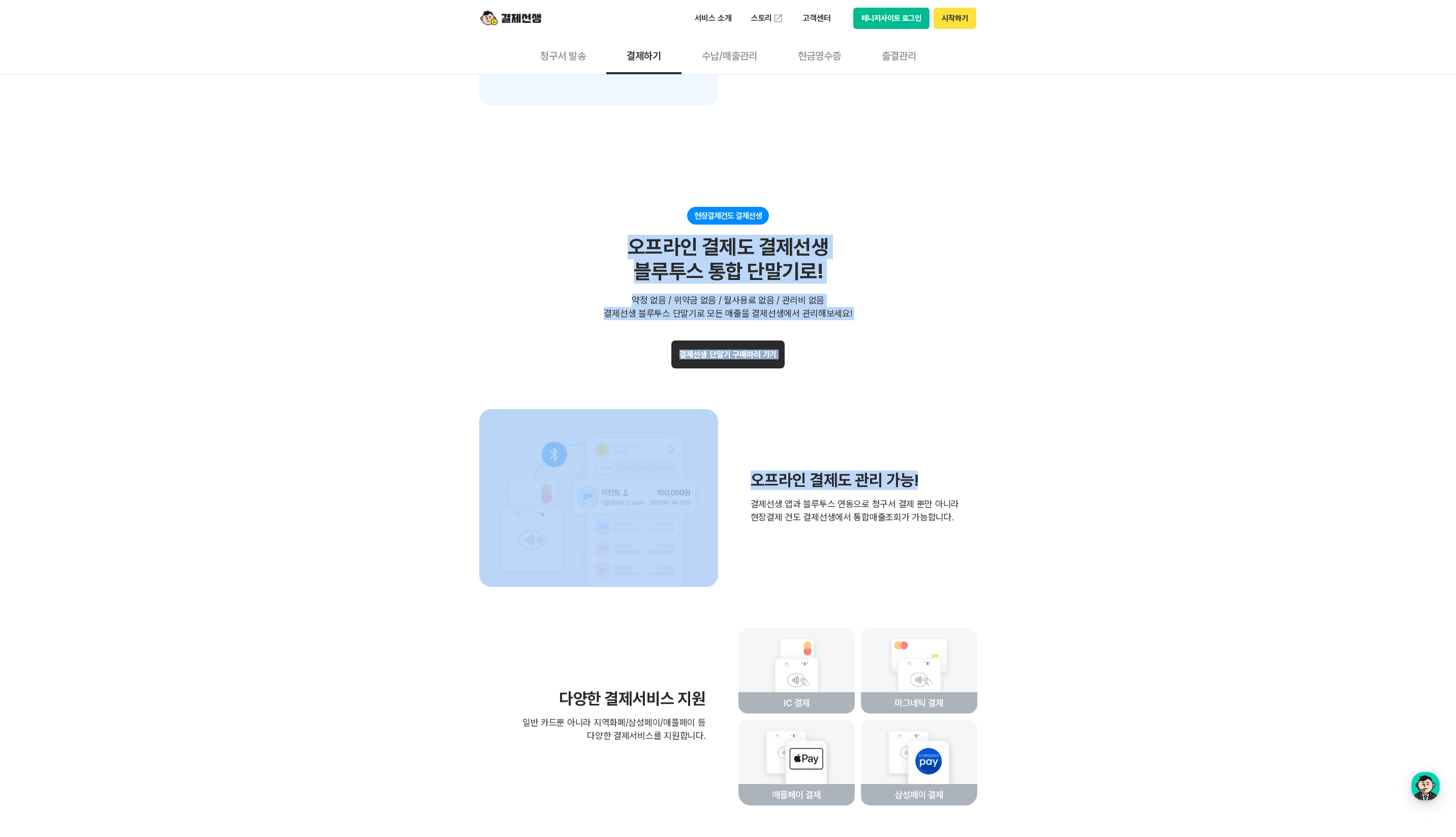
drag, startPoint x: 1095, startPoint y: 383, endPoint x: 495, endPoint y: 196, distance: 628.5
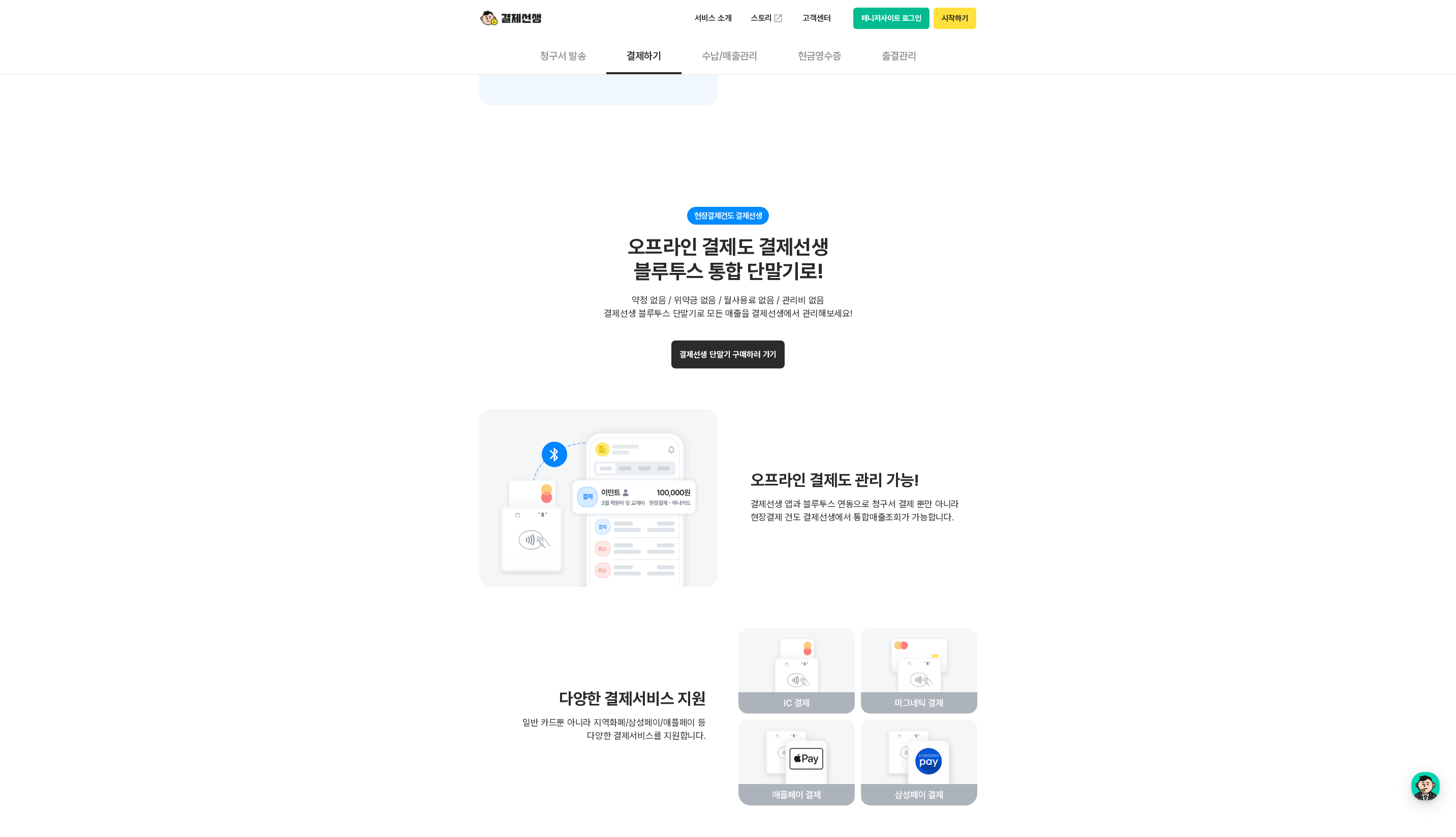
click at [751, 358] on button "결제선생 단말기 구매하러 가기" at bounding box center [728, 354] width 114 height 28
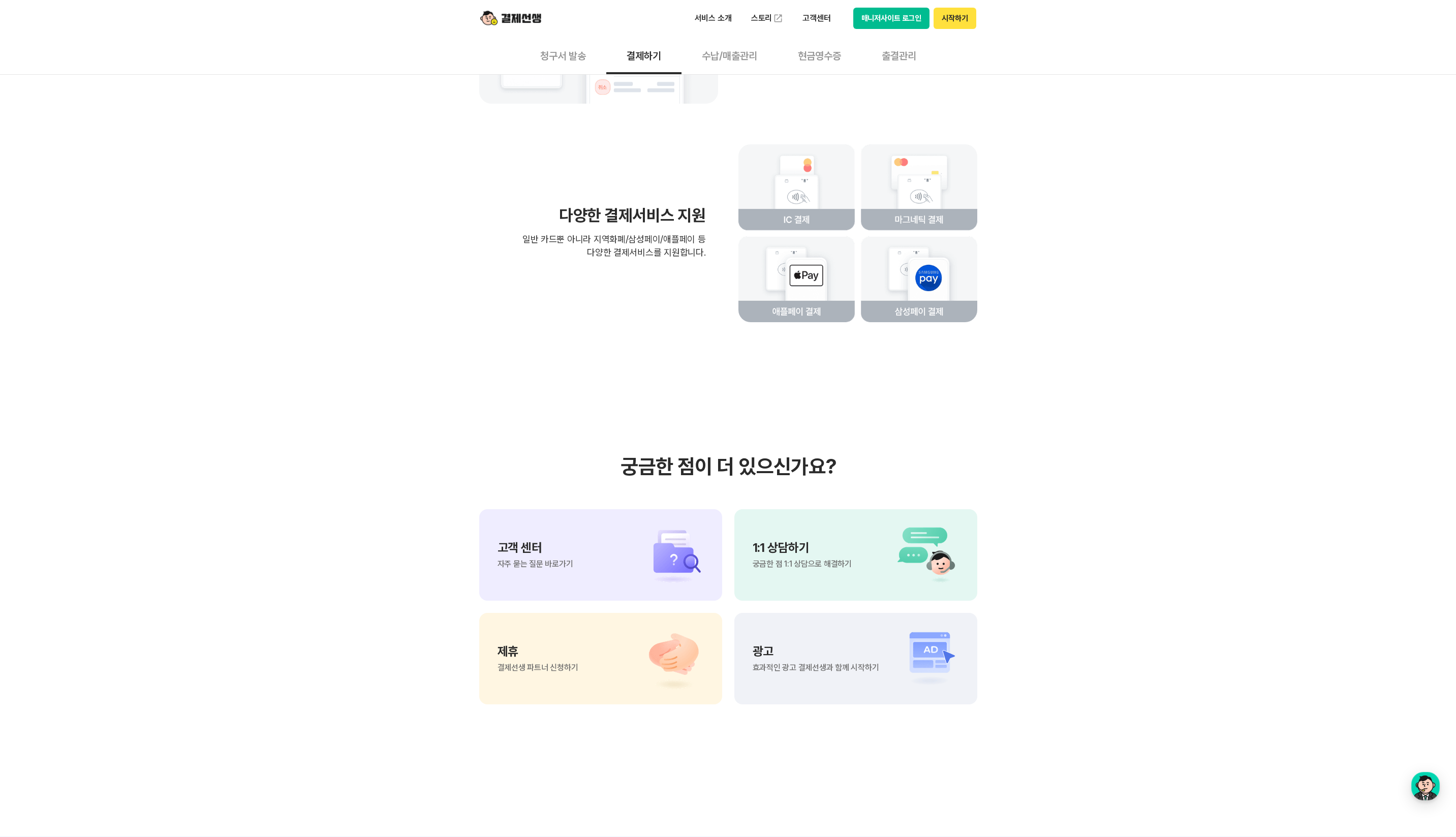
scroll to position [2236, 0]
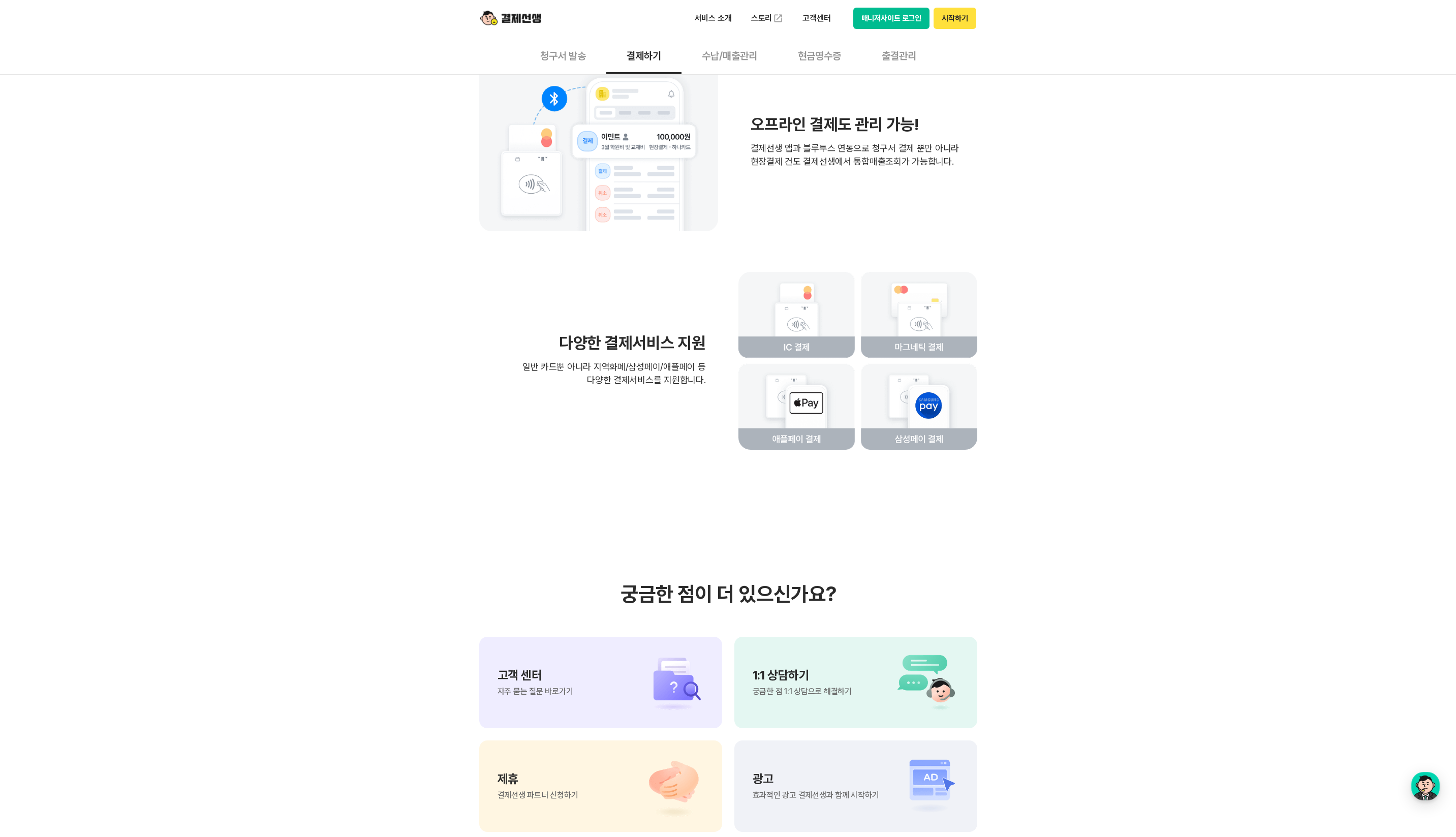
click at [729, 60] on button "수납/매출관리" at bounding box center [730, 55] width 96 height 38
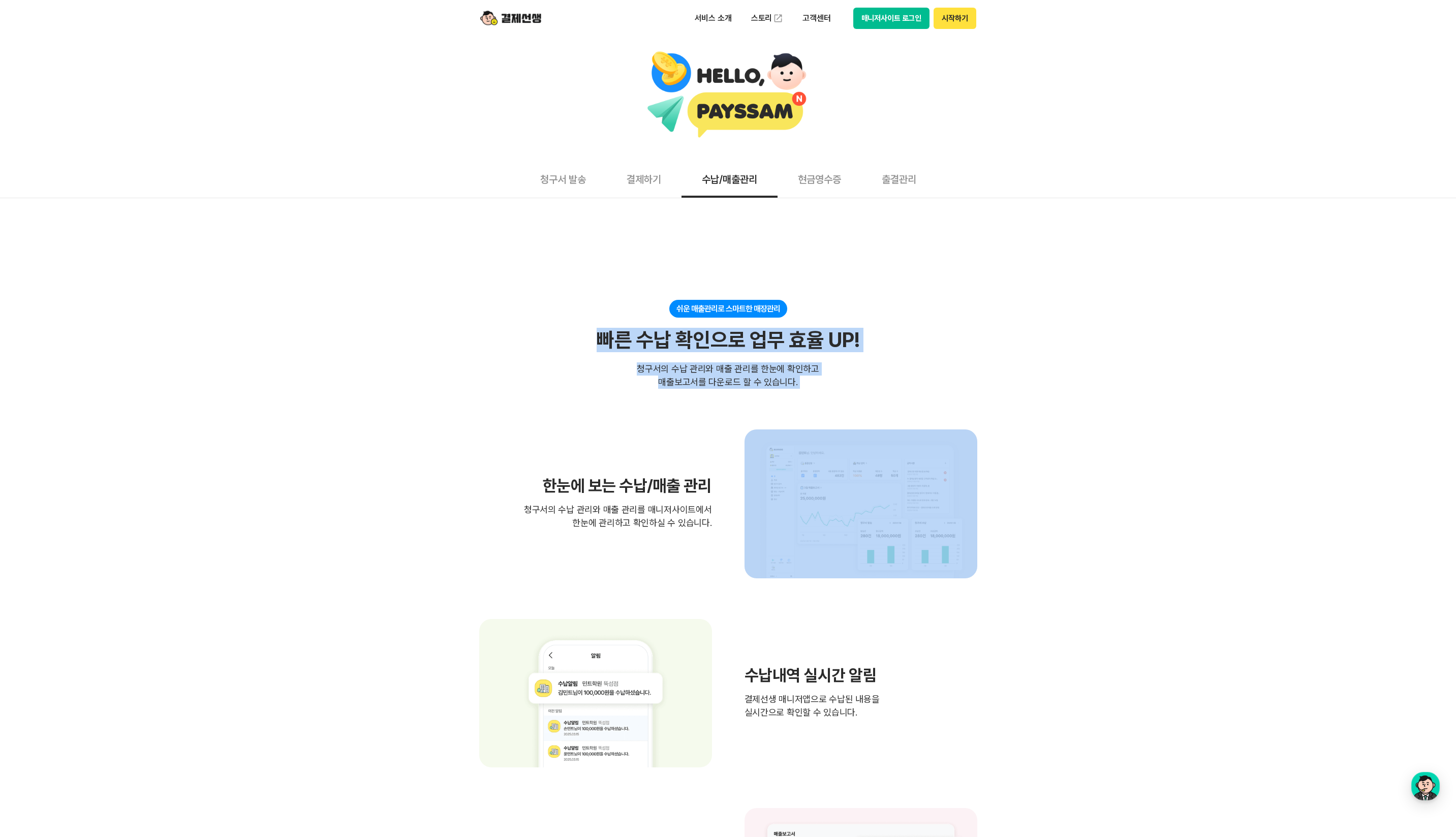
drag, startPoint x: 420, startPoint y: 303, endPoint x: 1106, endPoint y: 454, distance: 702.4
click at [1097, 449] on div "쉬운 매출관리로 스마트한 매장관리 빠른 수납 확인으로 업무 효율 UP! 빠른 수납 확인으로 업무 효율 UP! 청구서의 수납 관리와 매출 관리를…" at bounding box center [728, 722] width 1456 height 846
click at [1106, 454] on div "쉬운 매출관리로 스마트한 매장관리 빠른 수납 확인으로 업무 효율 UP! 빠른 수납 확인으로 업무 효율 UP! 청구서의 수납 관리와 매출 관리를…" at bounding box center [728, 722] width 1456 height 846
click at [1077, 466] on div "쉬운 매출관리로 스마트한 매장관리 빠른 수납 확인으로 업무 효율 UP! 빠른 수납 확인으로 업무 효율 UP! 청구서의 수납 관리와 매출 관리를…" at bounding box center [728, 722] width 1456 height 846
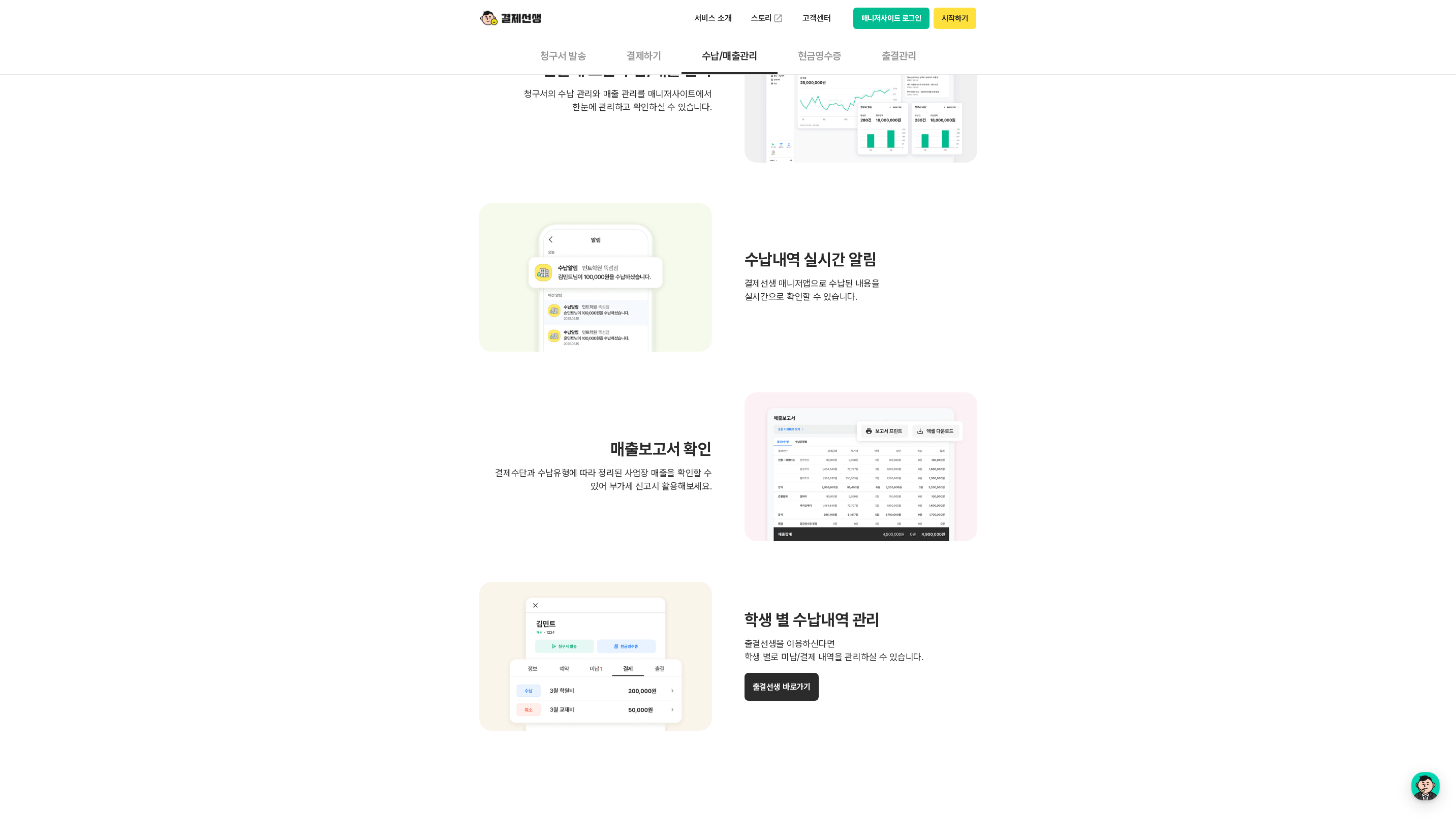
scroll to position [254, 0]
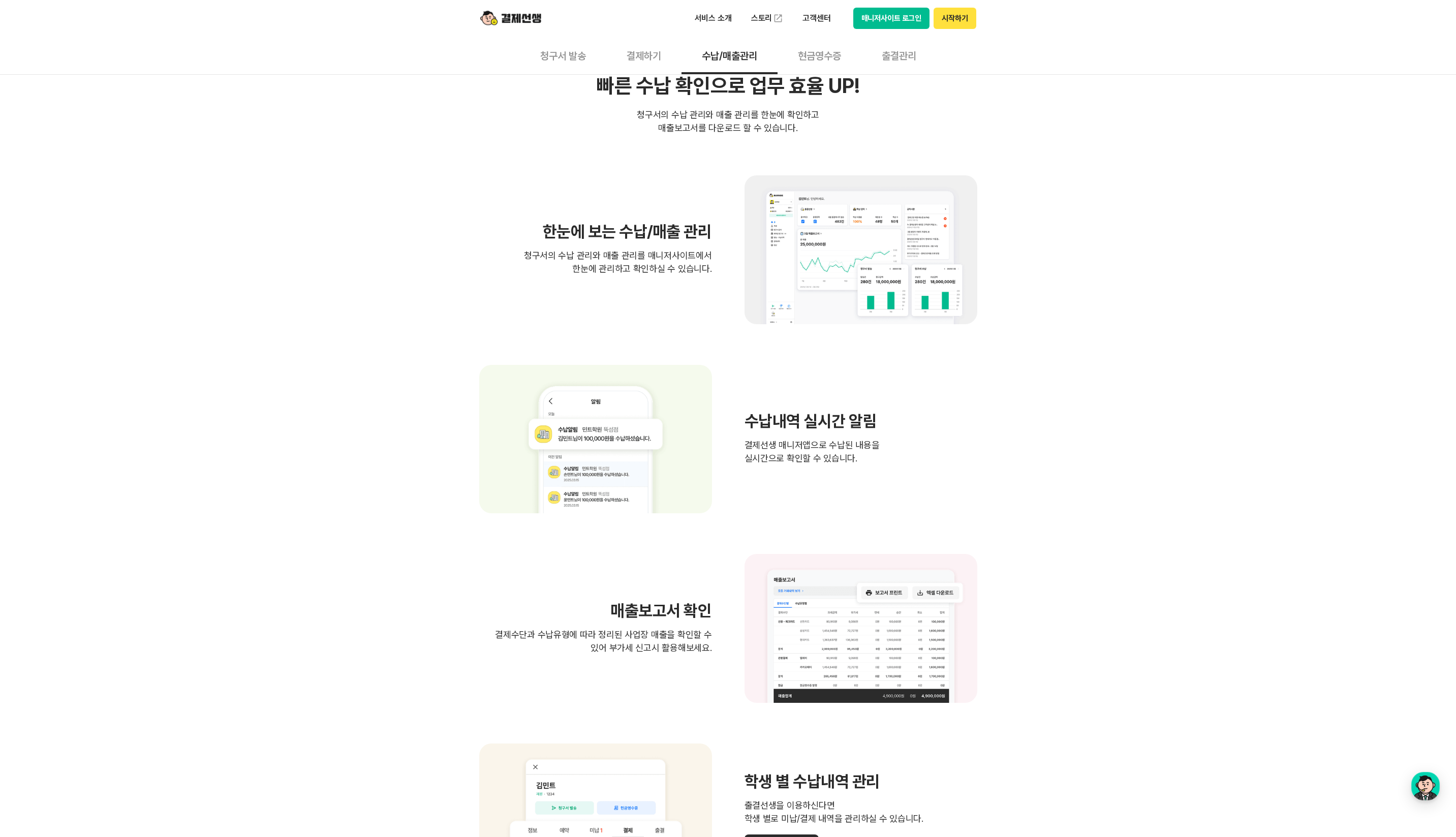
click at [840, 62] on button "현금영수증" at bounding box center [820, 55] width 84 height 38
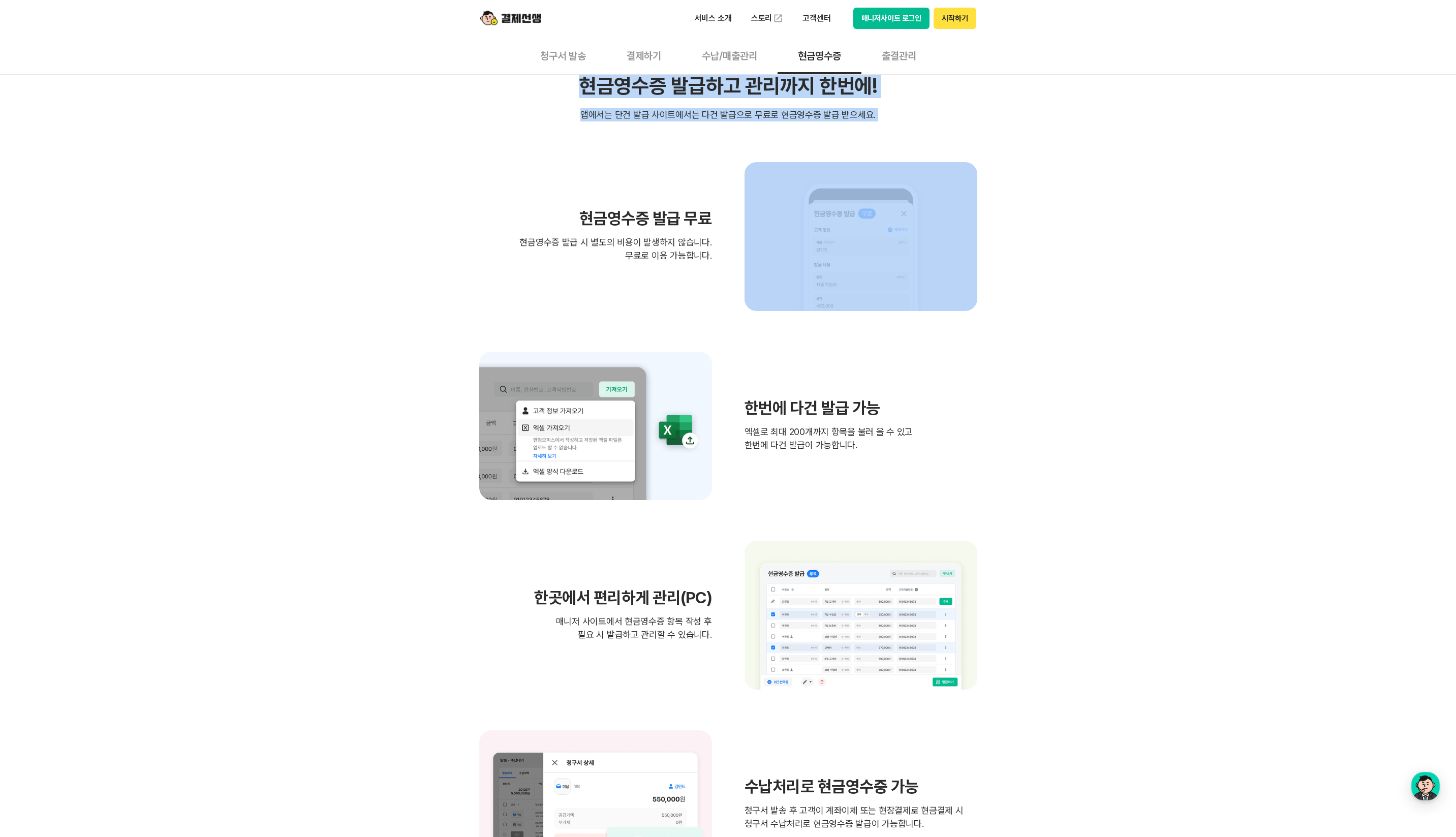
drag, startPoint x: 597, startPoint y: 101, endPoint x: 1179, endPoint y: 332, distance: 626.2
click at [1174, 315] on div "간편한 현금영수증 발급 현금영수증 발급하고 관리까지 한번에! 현금영수증 발급하고 관리까지 한번에! 앱에서는 단건 발급 사이트에서는 다건 발급으…" at bounding box center [728, 462] width 1456 height 834
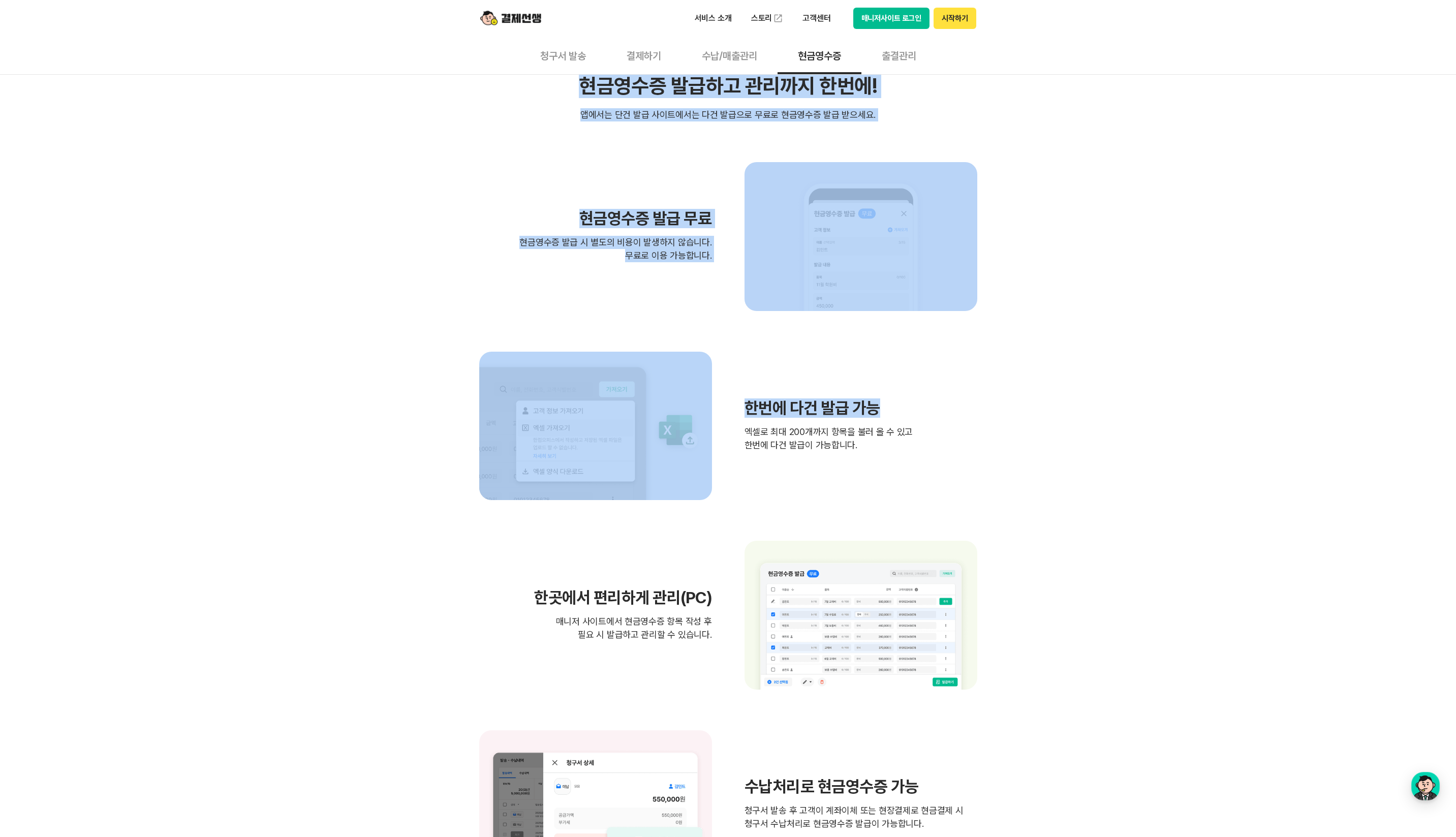
click at [1179, 332] on div "간편한 현금영수증 발급 현금영수증 발급하고 관리까지 한번에! 현금영수증 발급하고 관리까지 한번에! 앱에서는 단건 발급 사이트에서는 다건 발급으…" at bounding box center [728, 462] width 1456 height 834
drag, startPoint x: 525, startPoint y: 112, endPoint x: 1054, endPoint y: 347, distance: 578.8
click at [1041, 340] on div "간편한 현금영수증 발급 현금영수증 발급하고 관리까지 한번에! 현금영수증 발급하고 관리까지 한번에! 앱에서는 단건 발급 사이트에서는 다건 발급으…" at bounding box center [728, 462] width 1456 height 834
click at [1054, 347] on div "간편한 현금영수증 발급 현금영수증 발급하고 관리까지 한번에! 현금영수증 발급하고 관리까지 한번에! 앱에서는 단건 발급 사이트에서는 다건 발급으…" at bounding box center [728, 462] width 1456 height 834
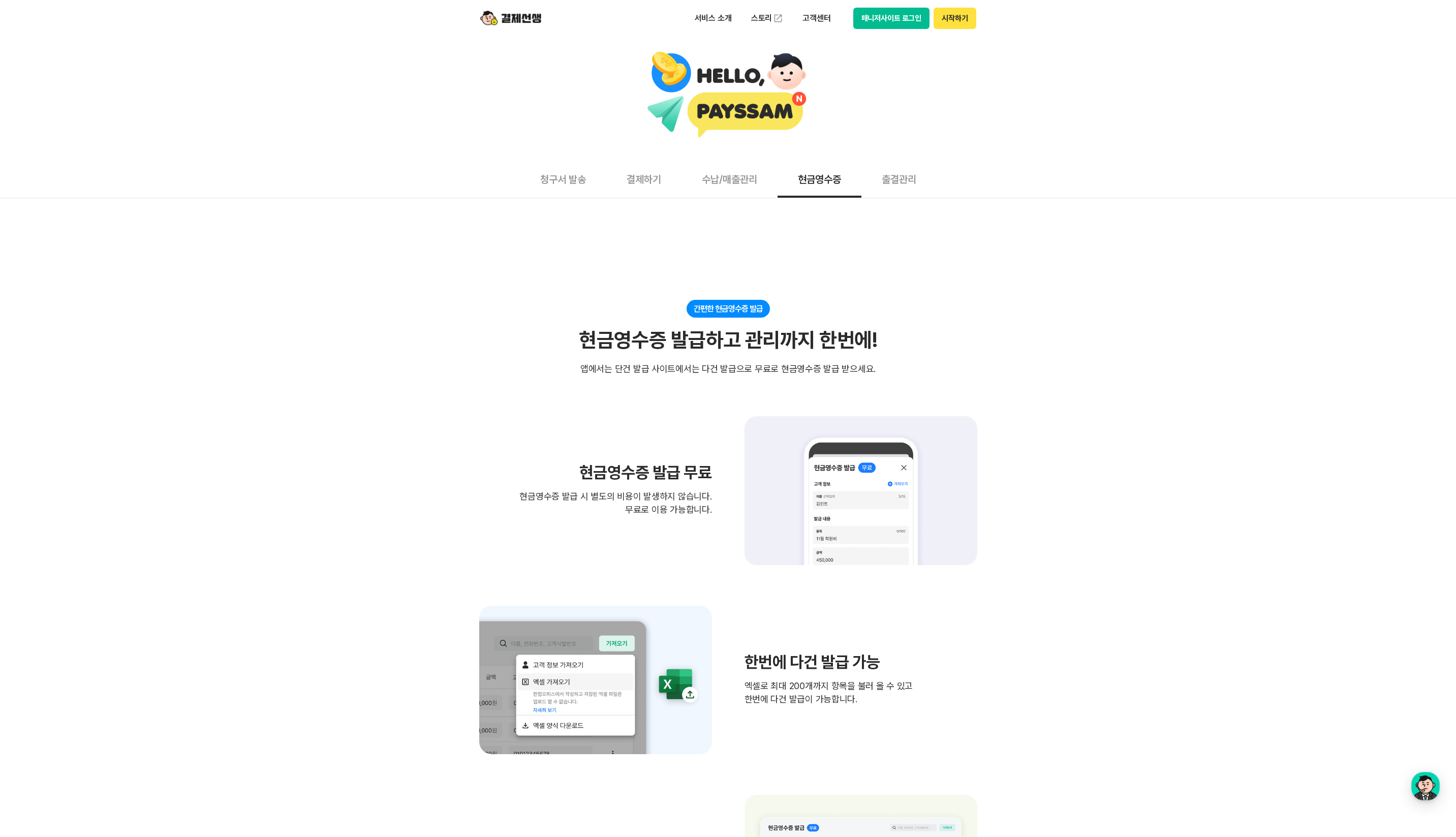
click at [892, 189] on button "출결관리" at bounding box center [899, 179] width 75 height 38
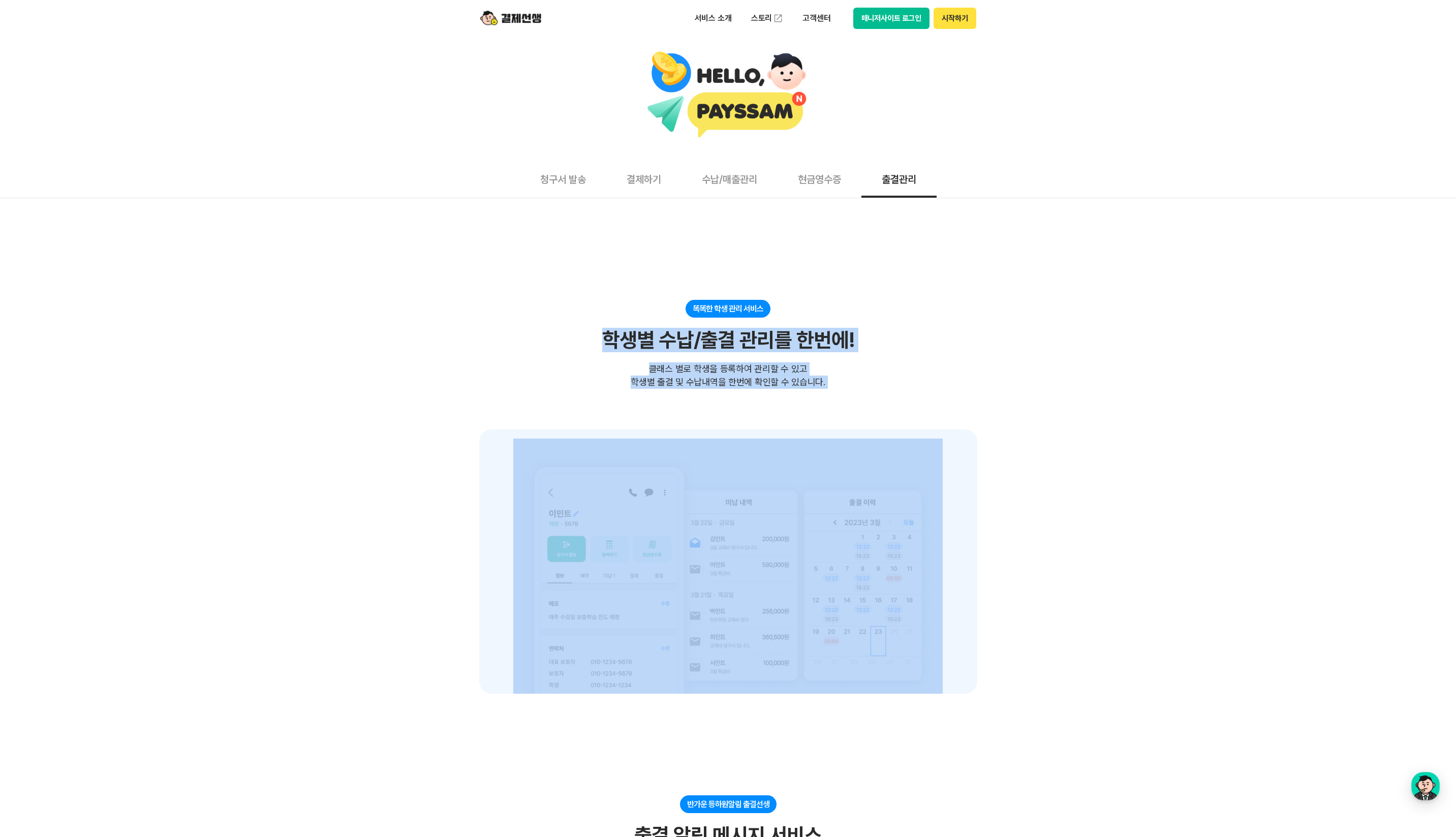
drag, startPoint x: 457, startPoint y: 276, endPoint x: 1060, endPoint y: 431, distance: 622.6
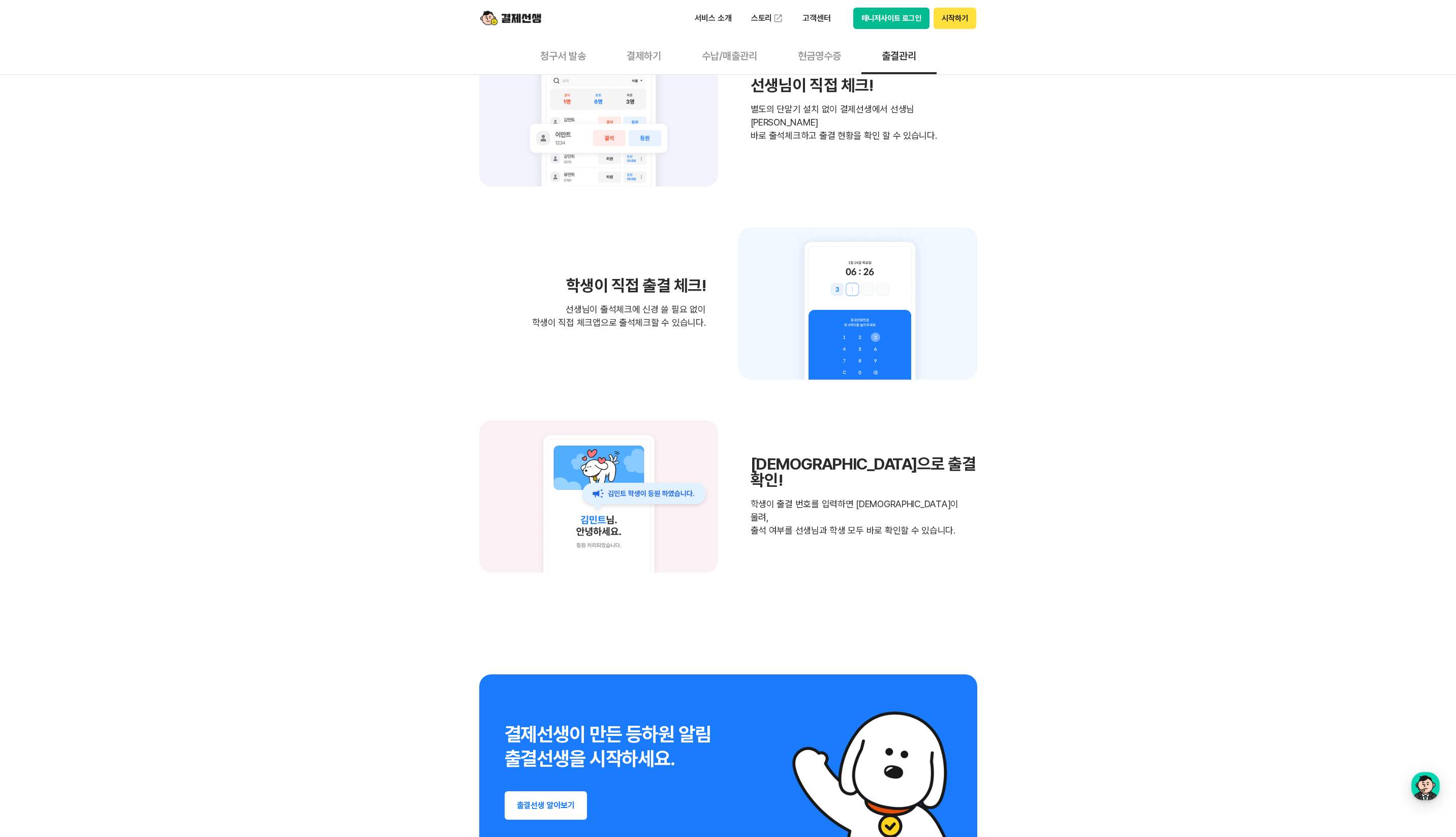
scroll to position [1347, 0]
